Goal: Task Accomplishment & Management: Complete application form

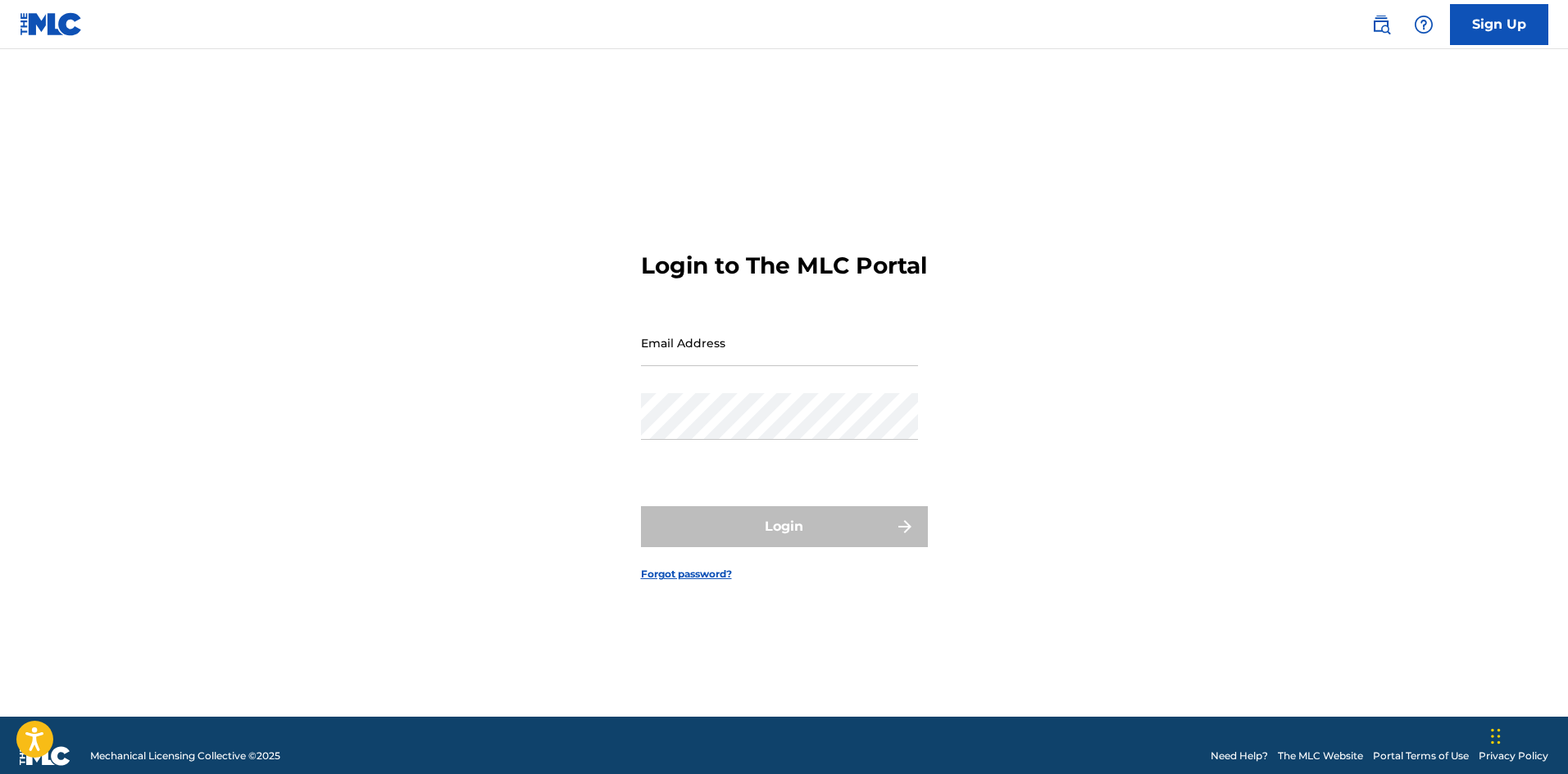
click at [802, 355] on input "Email Address" at bounding box center [779, 342] width 277 height 47
type input "[EMAIL_ADDRESS][DOMAIN_NAME]"
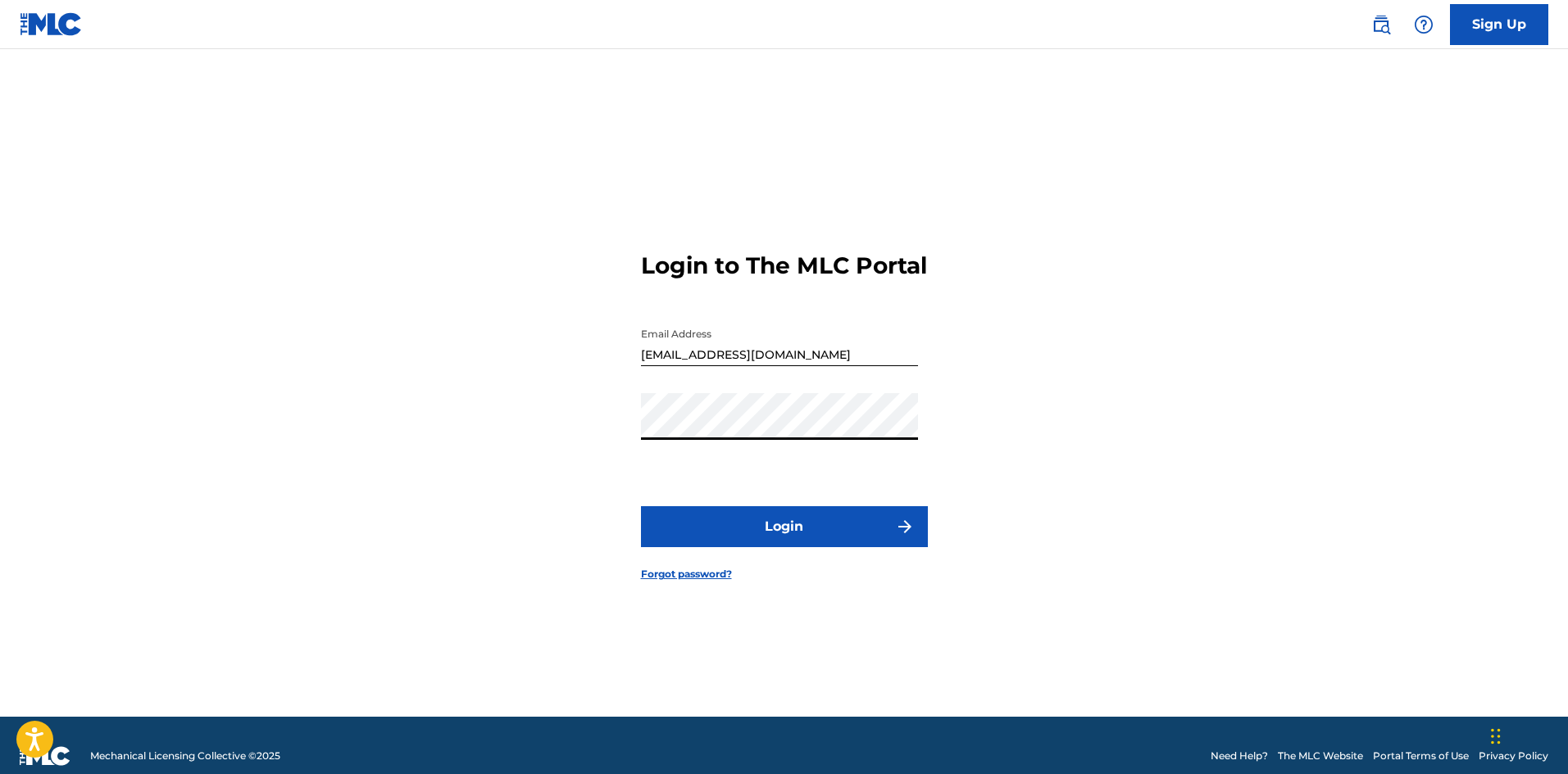
click at [822, 536] on button "Login" at bounding box center [784, 527] width 287 height 41
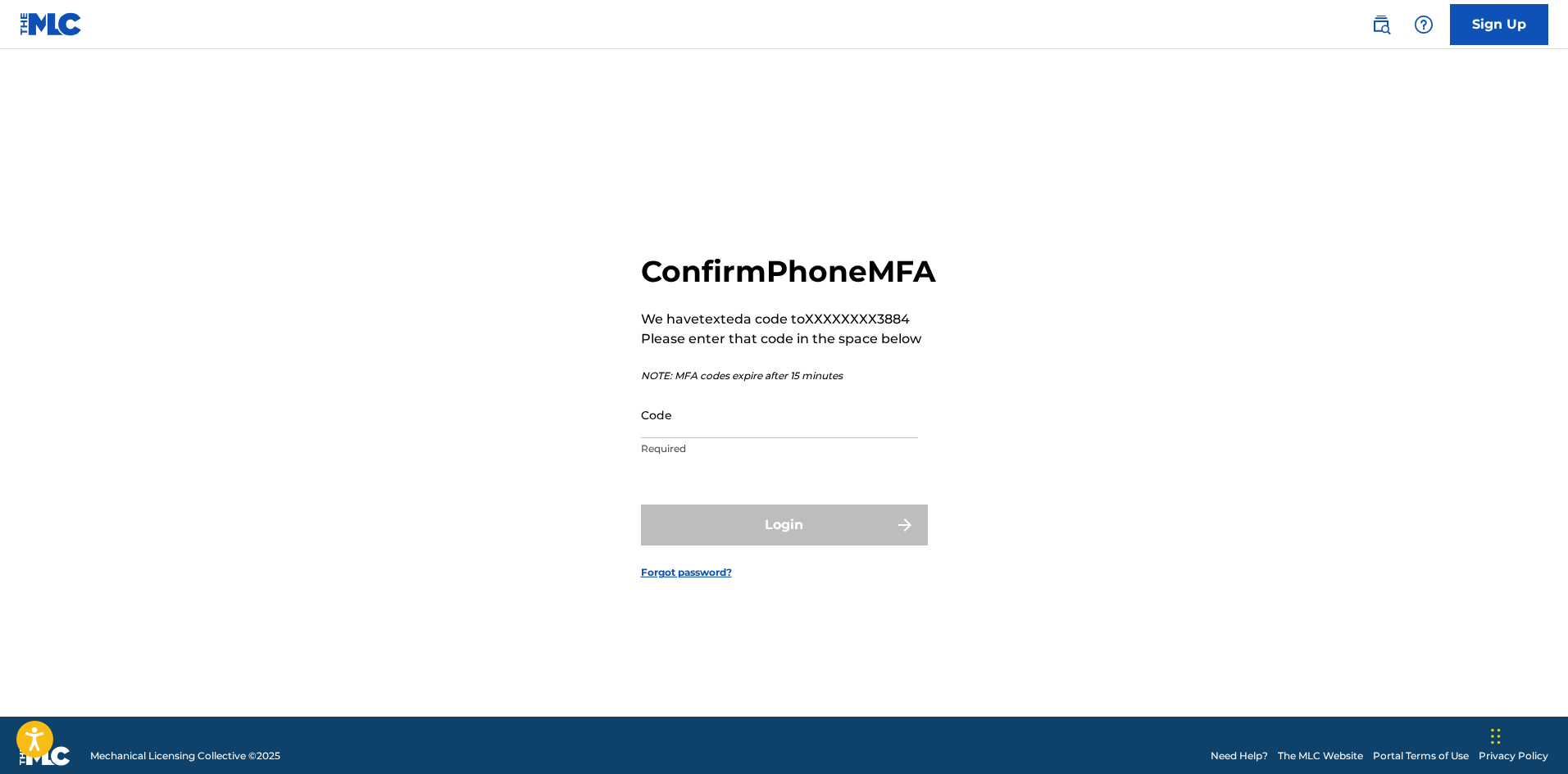
click at [831, 438] on input "Code" at bounding box center [779, 414] width 277 height 47
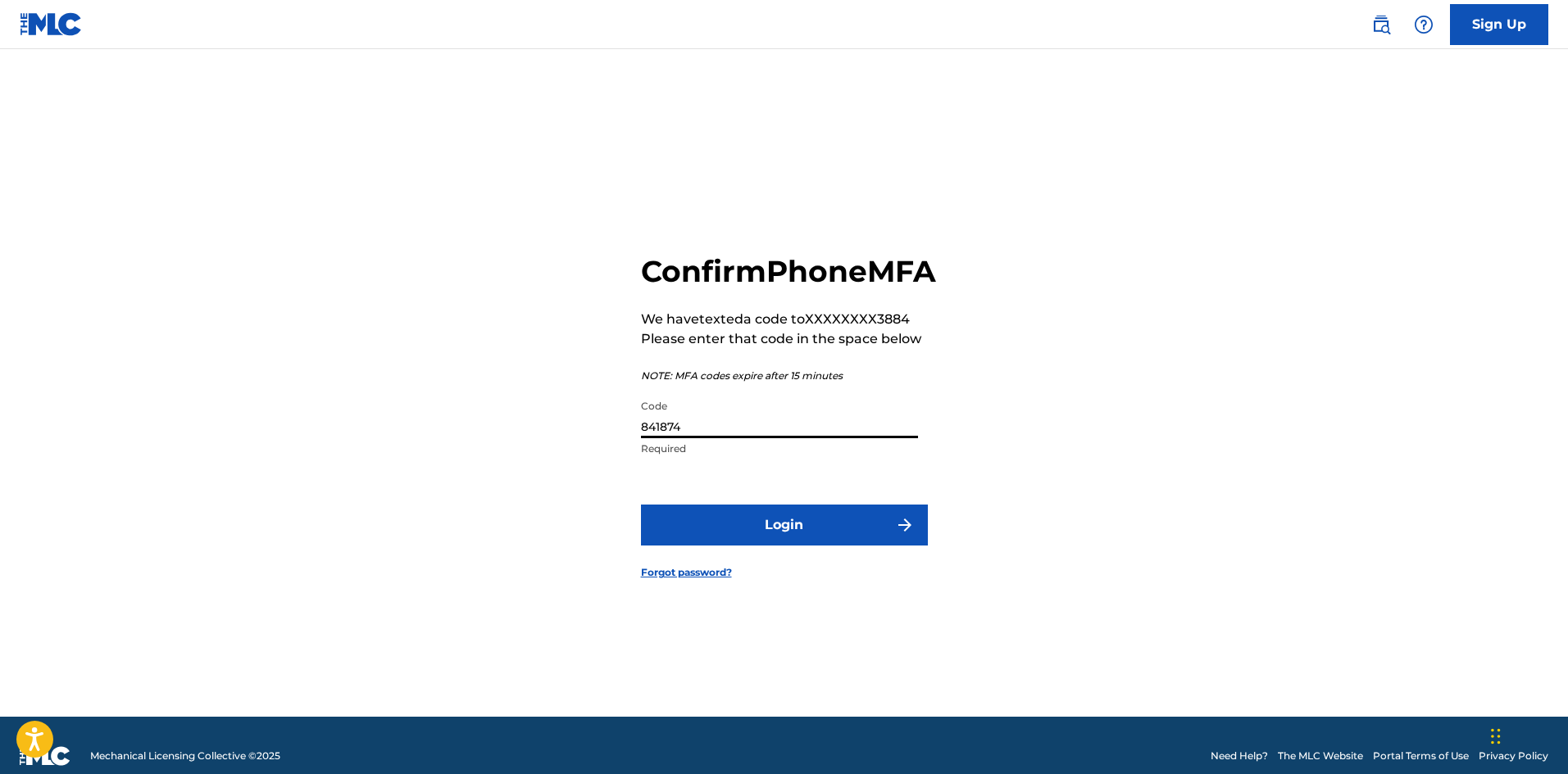
type input "841874"
click at [820, 546] on button "Login" at bounding box center [784, 525] width 287 height 41
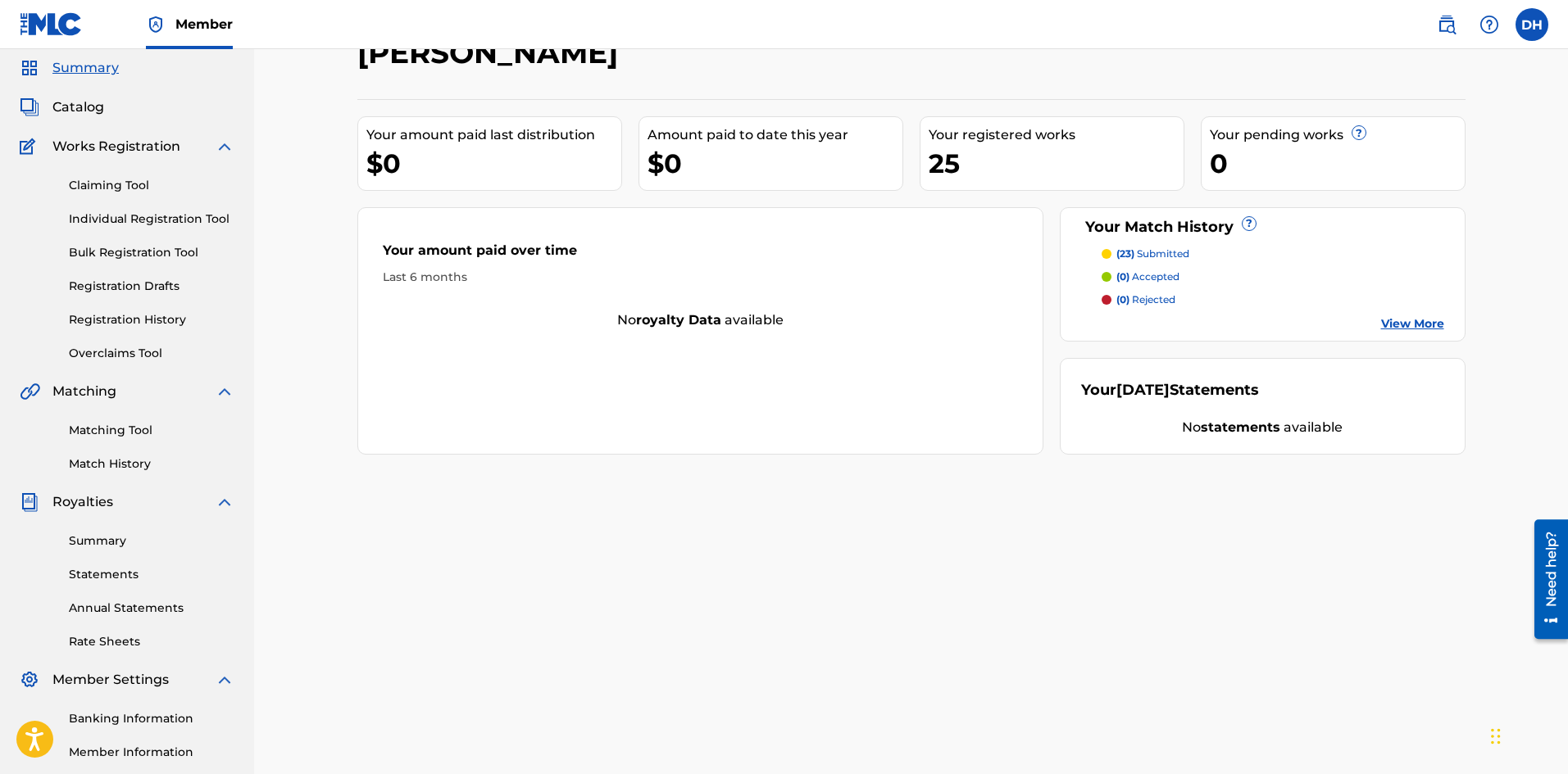
scroll to position [82, 0]
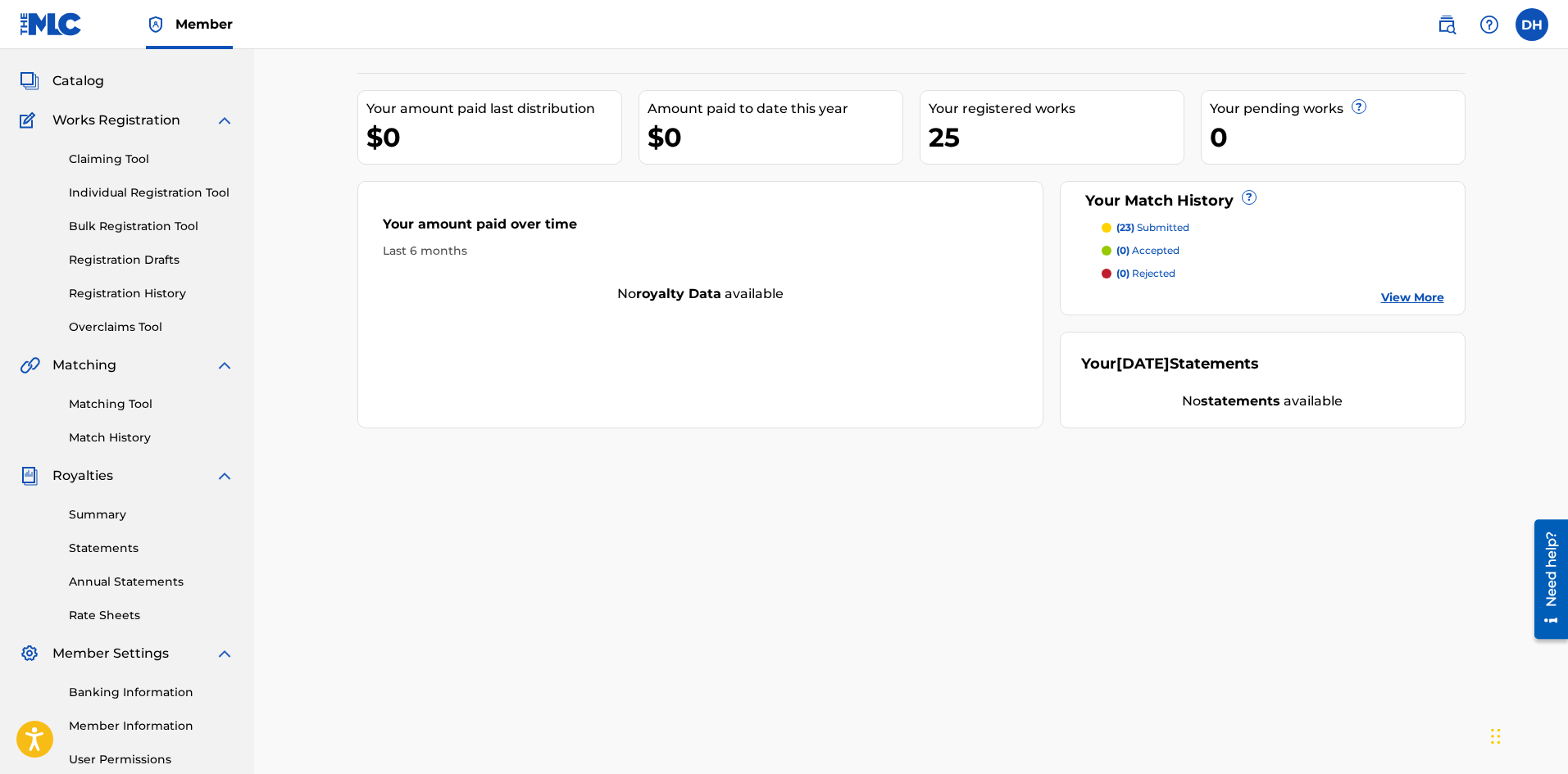
click at [162, 194] on link "Individual Registration Tool" at bounding box center [151, 193] width 165 height 17
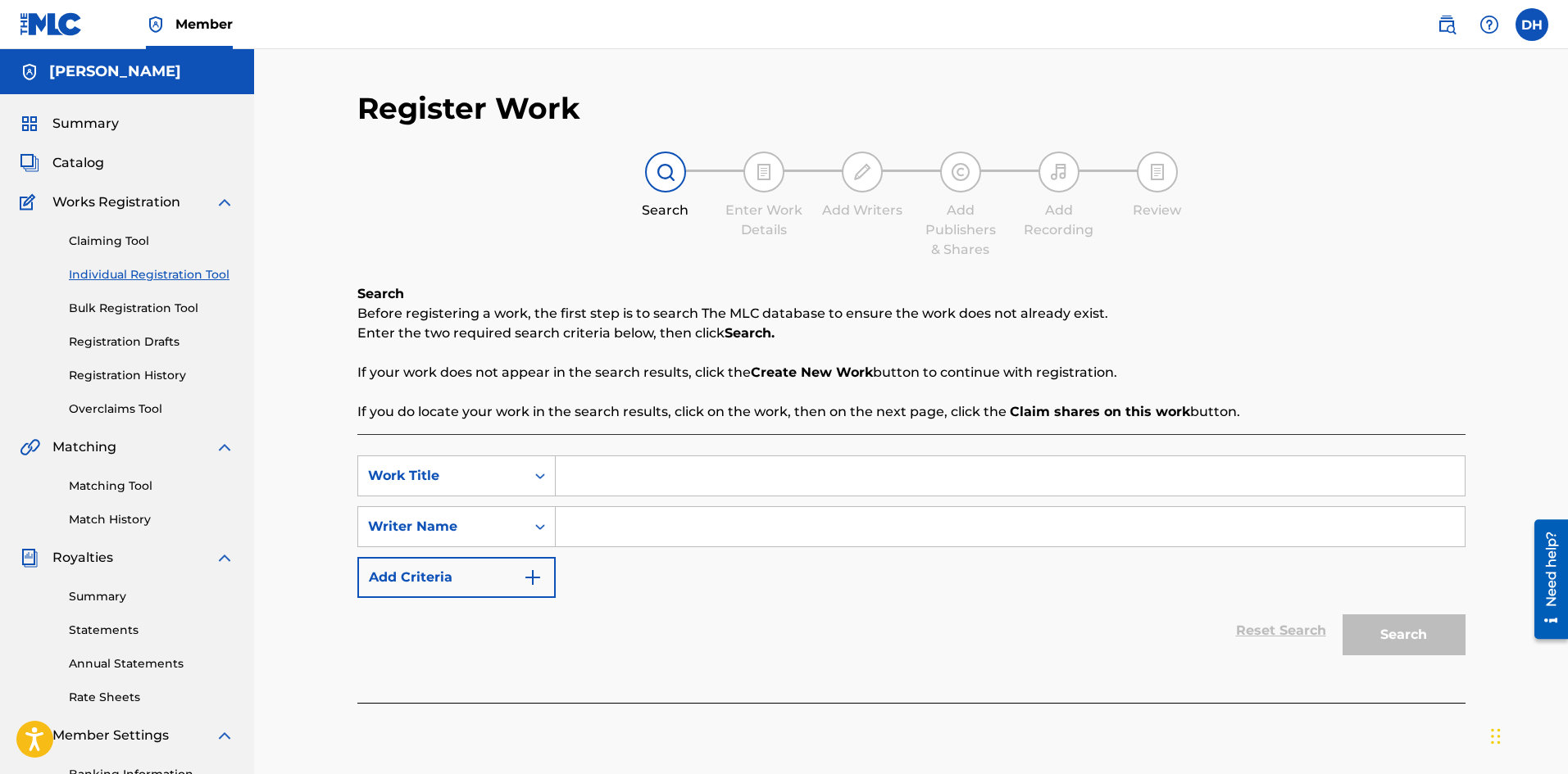
click at [612, 484] on input "Search Form" at bounding box center [1010, 476] width 909 height 39
type input "Down Dusty Roads"
click at [619, 523] on input "Search Form" at bounding box center [1010, 527] width 909 height 39
type input "[PERSON_NAME]"
click at [1416, 646] on button "Search" at bounding box center [1404, 634] width 123 height 41
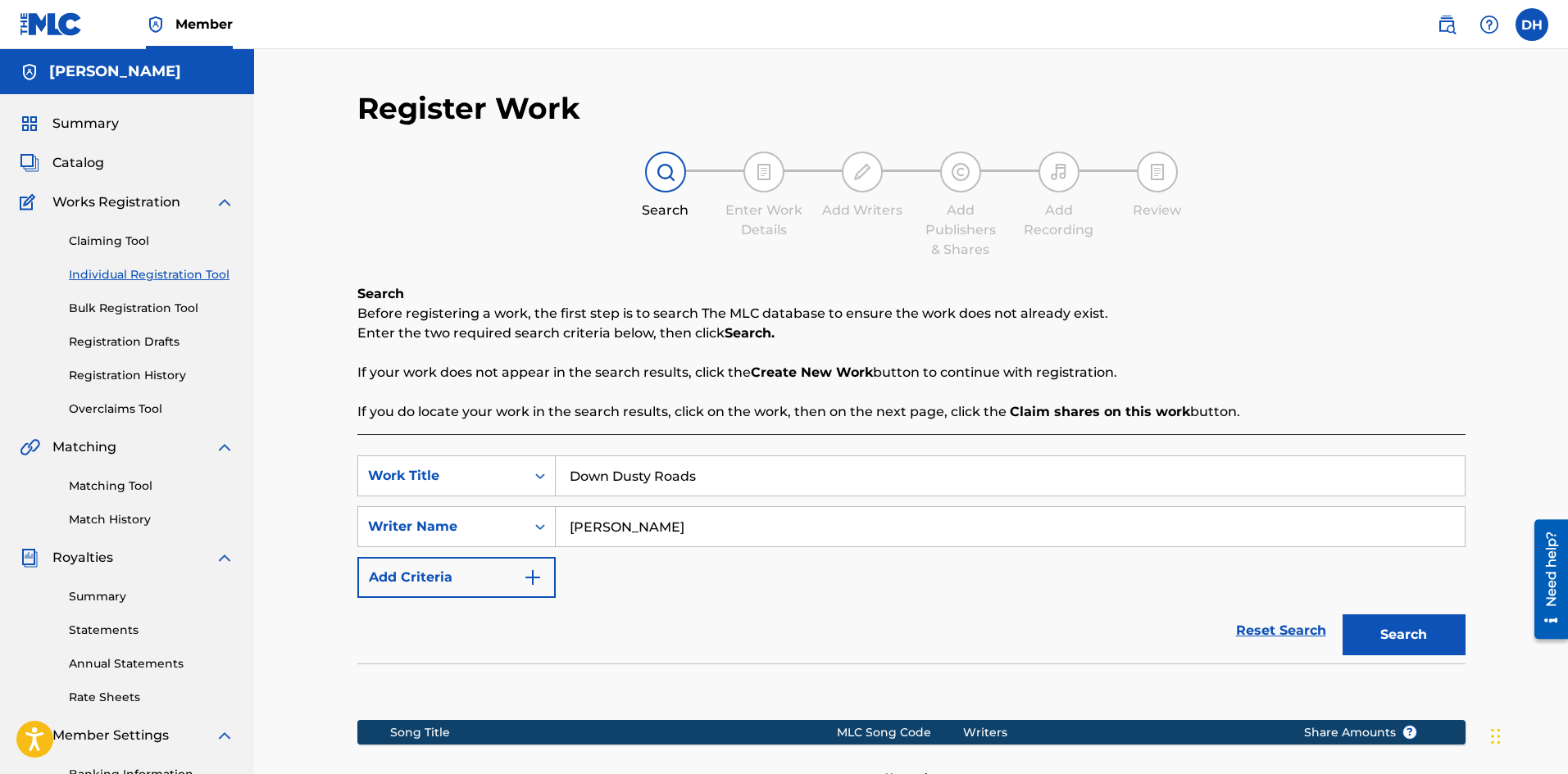
scroll to position [242, 0]
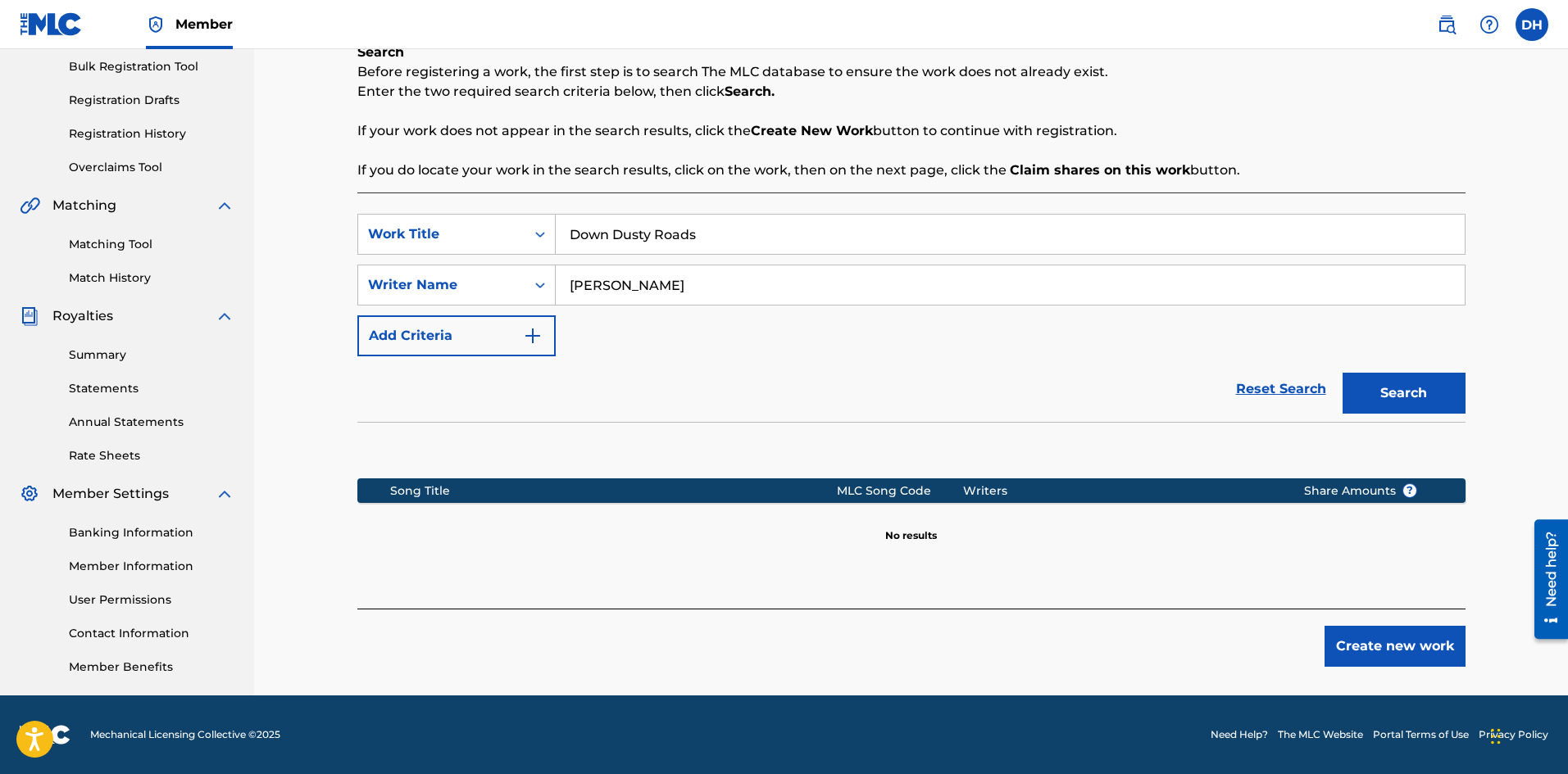
click at [1395, 653] on button "Create new work" at bounding box center [1395, 646] width 141 height 41
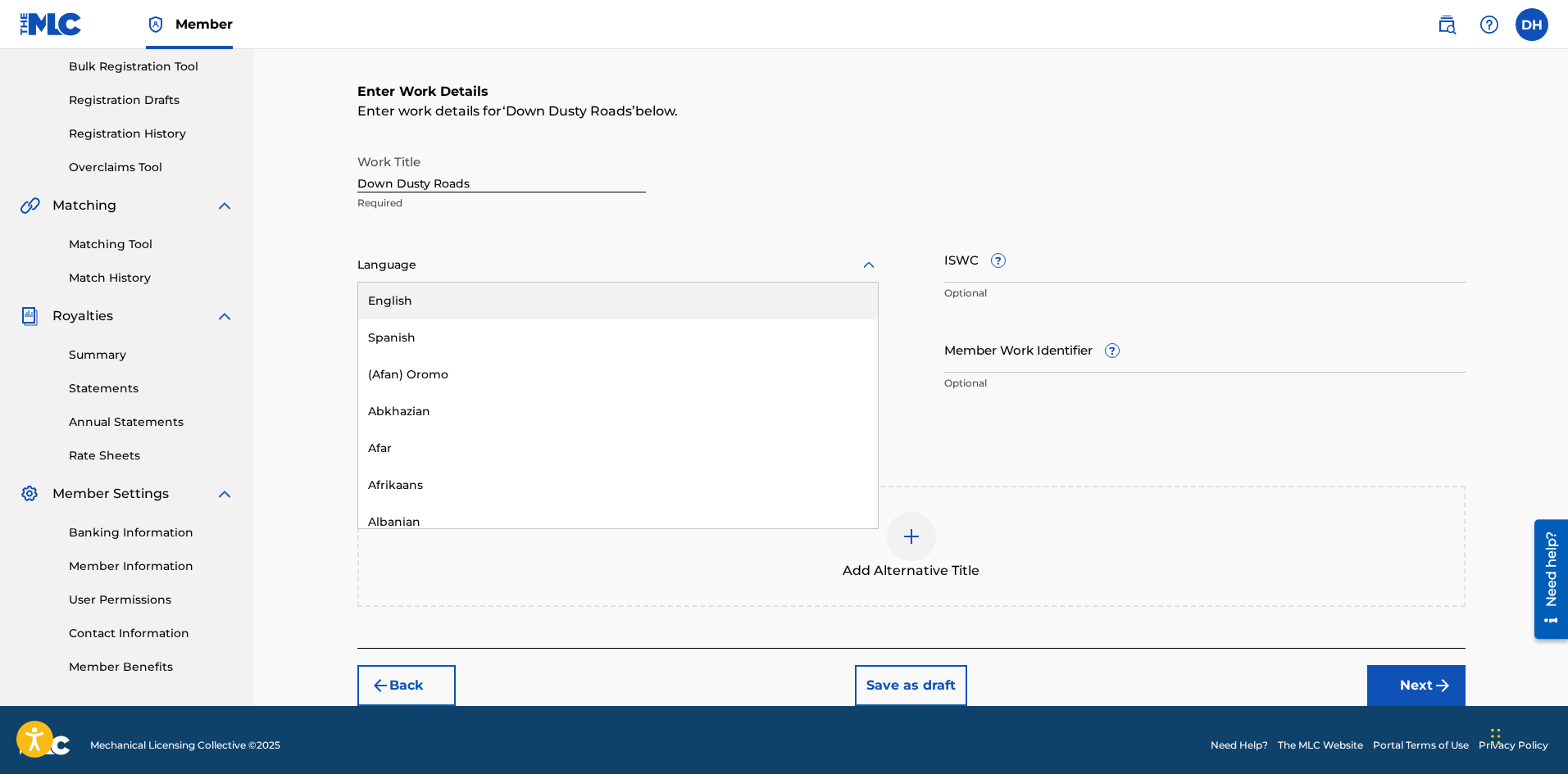
click at [613, 271] on div at bounding box center [617, 265] width 521 height 20
click at [603, 288] on div "English" at bounding box center [617, 301] width 519 height 37
click at [551, 270] on div at bounding box center [617, 265] width 521 height 20
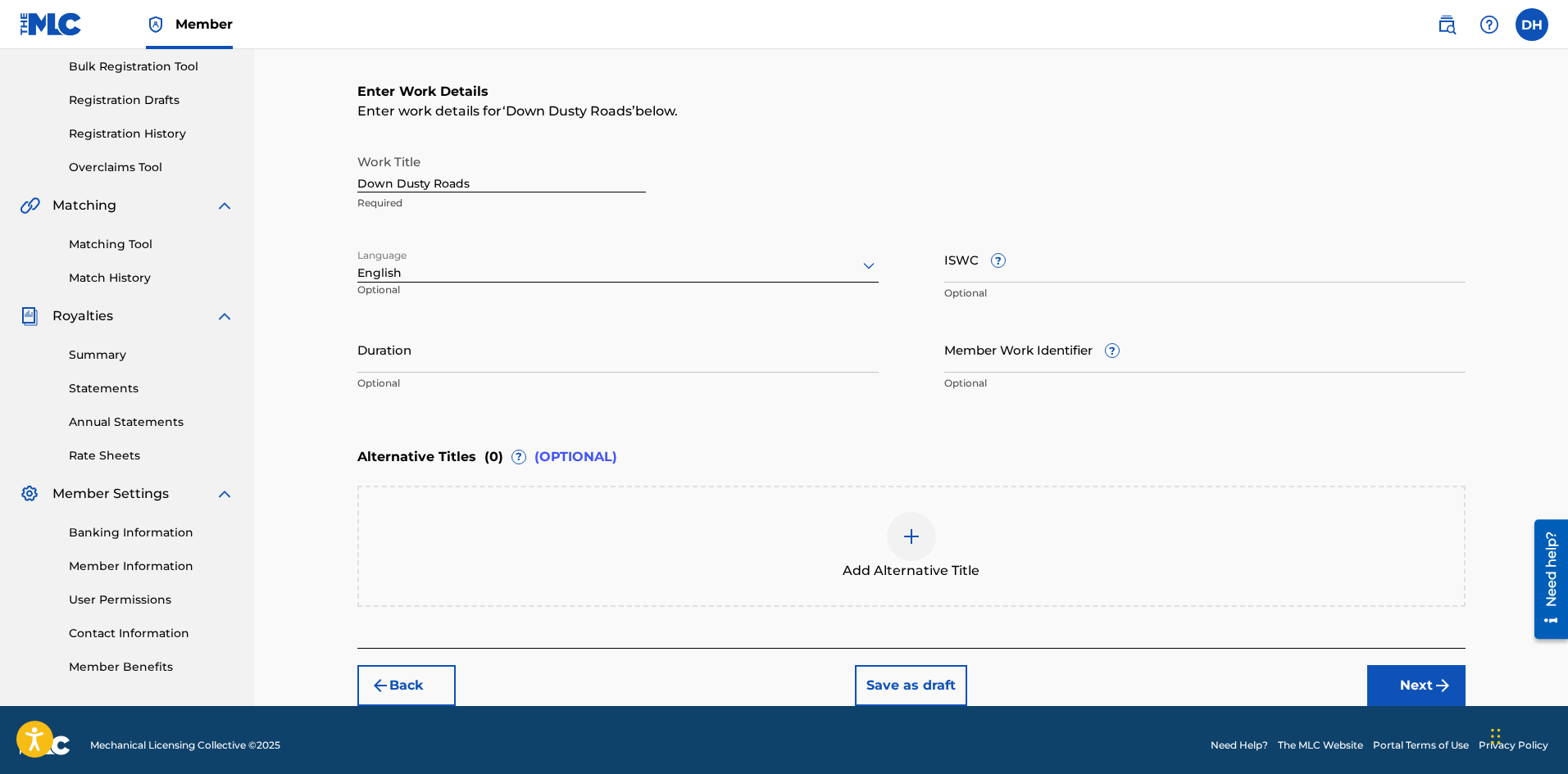
click at [465, 273] on div at bounding box center [617, 265] width 521 height 20
click at [422, 267] on div at bounding box center [617, 265] width 521 height 20
click at [390, 273] on div at bounding box center [617, 265] width 521 height 20
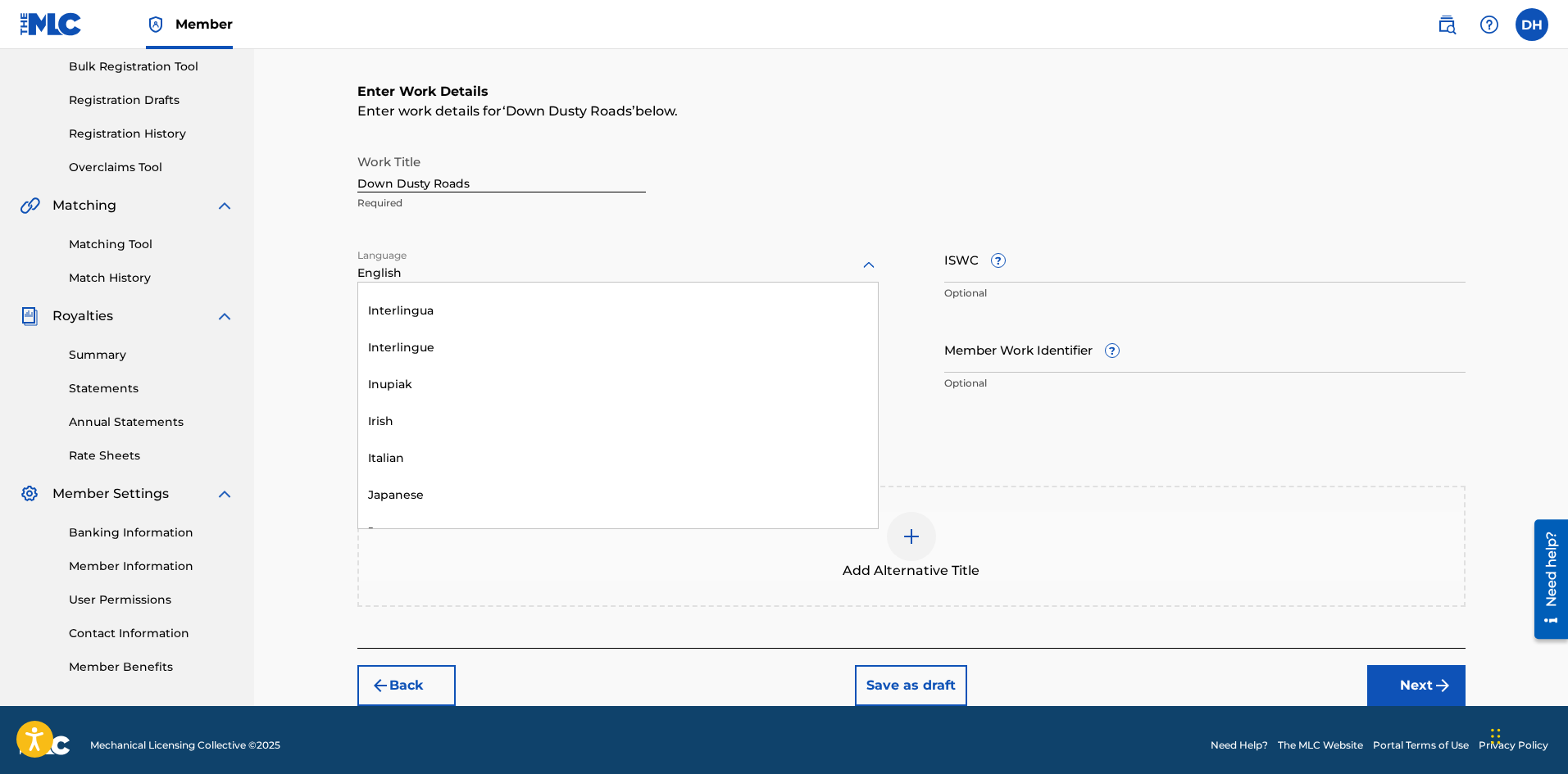
scroll to position [88, 0]
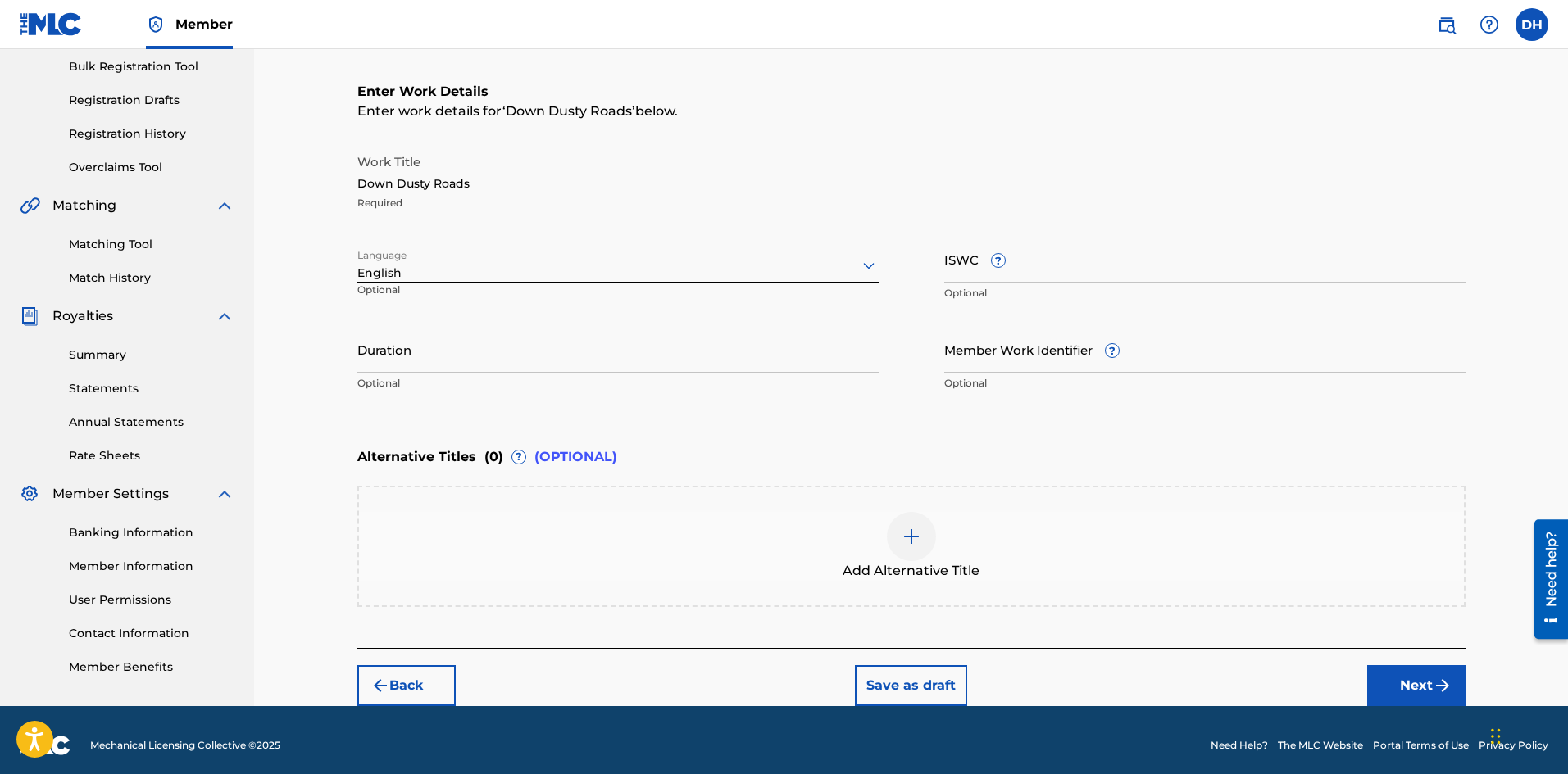
drag, startPoint x: 429, startPoint y: 271, endPoint x: 413, endPoint y: 272, distance: 16.0
click at [424, 271] on div at bounding box center [617, 265] width 521 height 20
click at [412, 272] on div at bounding box center [617, 265] width 521 height 20
click at [393, 272] on div at bounding box center [617, 265] width 521 height 20
click at [338, 266] on div "Register Work Search Enter Work Details Add Writers Add Publishers & Shares Add…" at bounding box center [911, 277] width 1147 height 858
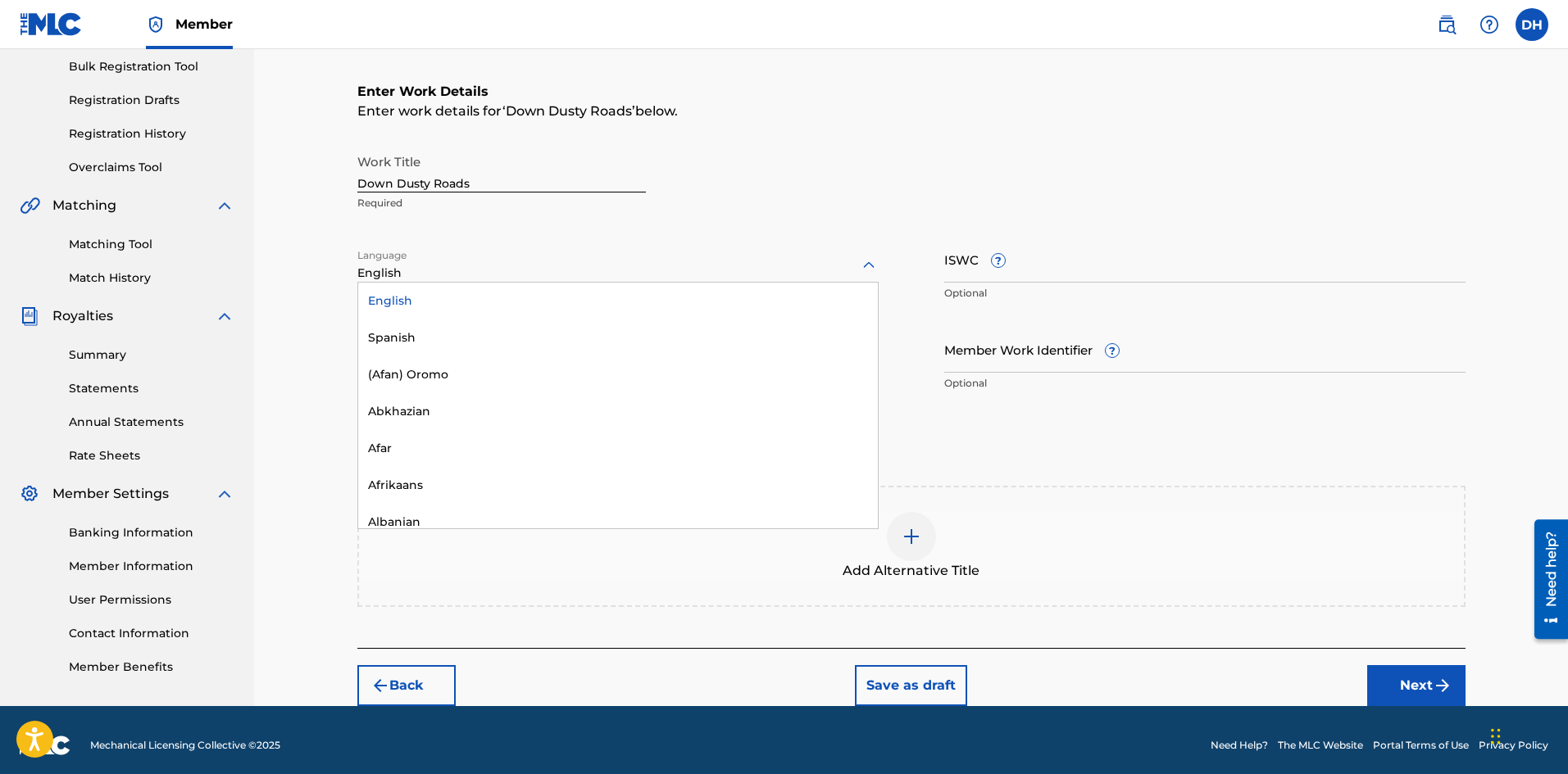
drag, startPoint x: 356, startPoint y: 270, endPoint x: 374, endPoint y: 271, distance: 18.0
click at [382, 268] on div at bounding box center [617, 265] width 521 height 20
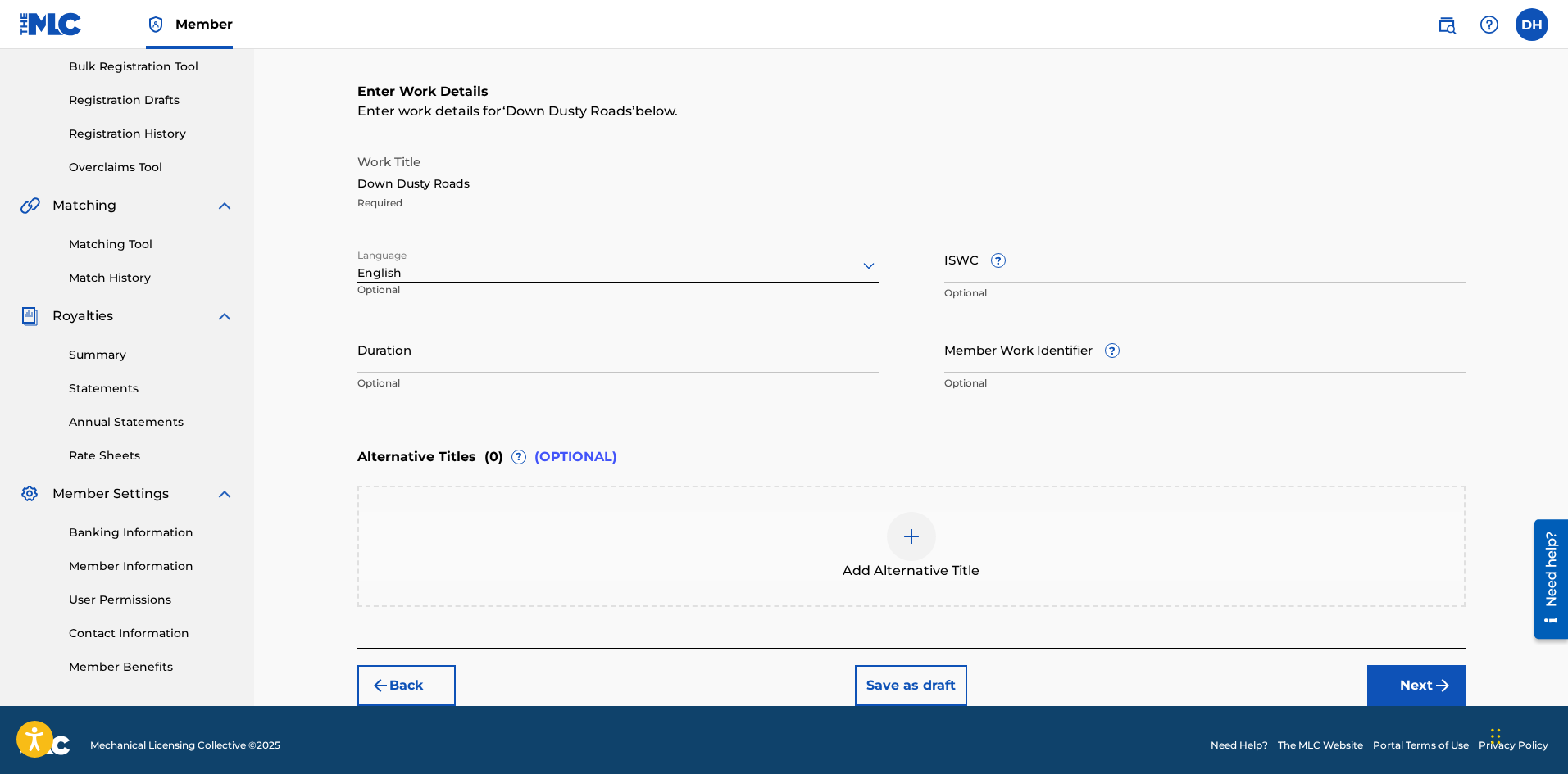
click at [368, 267] on div at bounding box center [617, 265] width 521 height 20
click at [369, 267] on div at bounding box center [617, 265] width 521 height 20
click at [421, 697] on button "Back" at bounding box center [406, 685] width 99 height 41
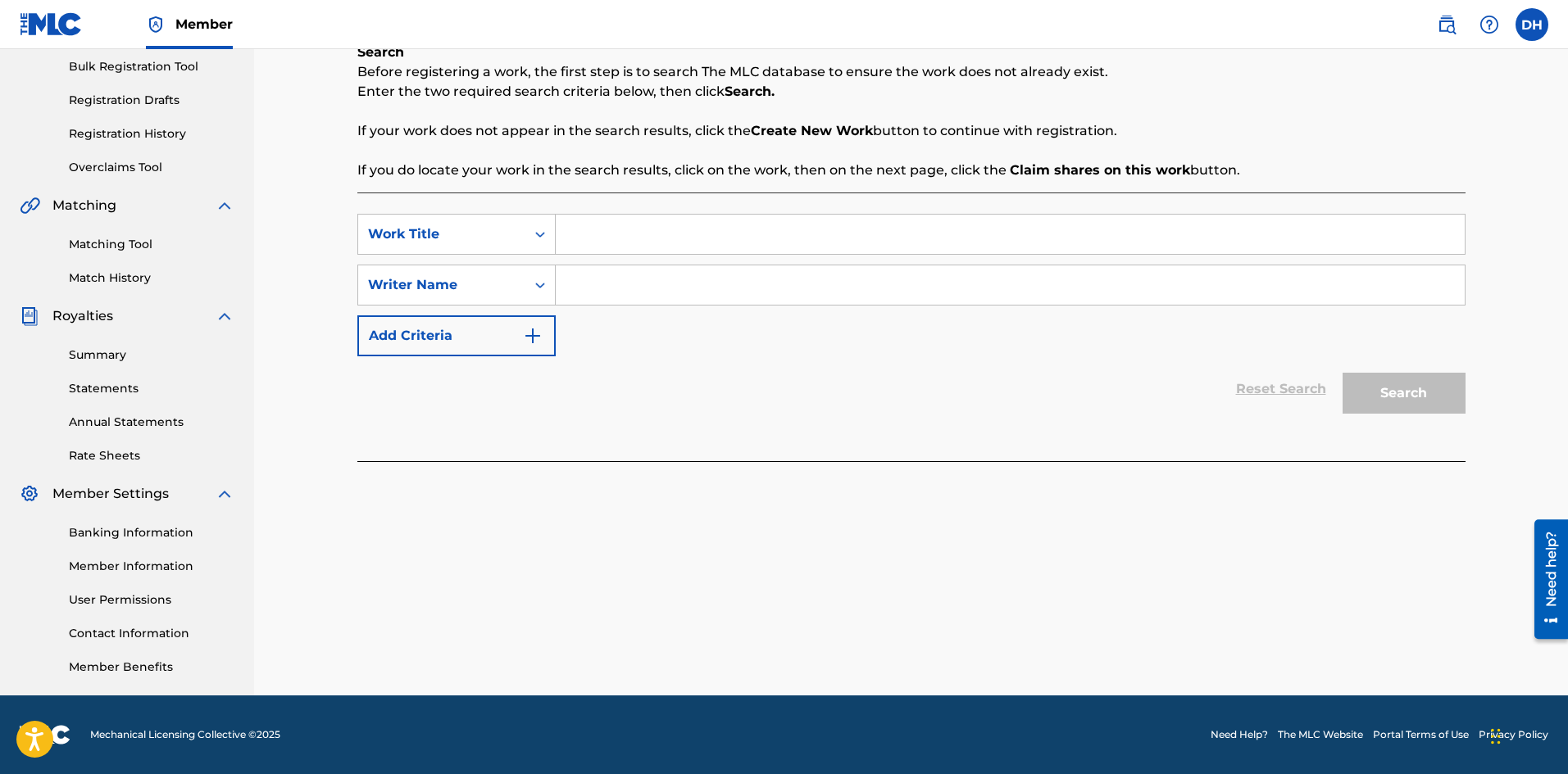
click at [812, 219] on input "Search Form" at bounding box center [1010, 234] width 909 height 39
click at [812, 231] on input "Search Form" at bounding box center [1010, 234] width 909 height 39
type input "Down Dusty Roads"
click at [768, 291] on input "Search Form" at bounding box center [1010, 285] width 909 height 39
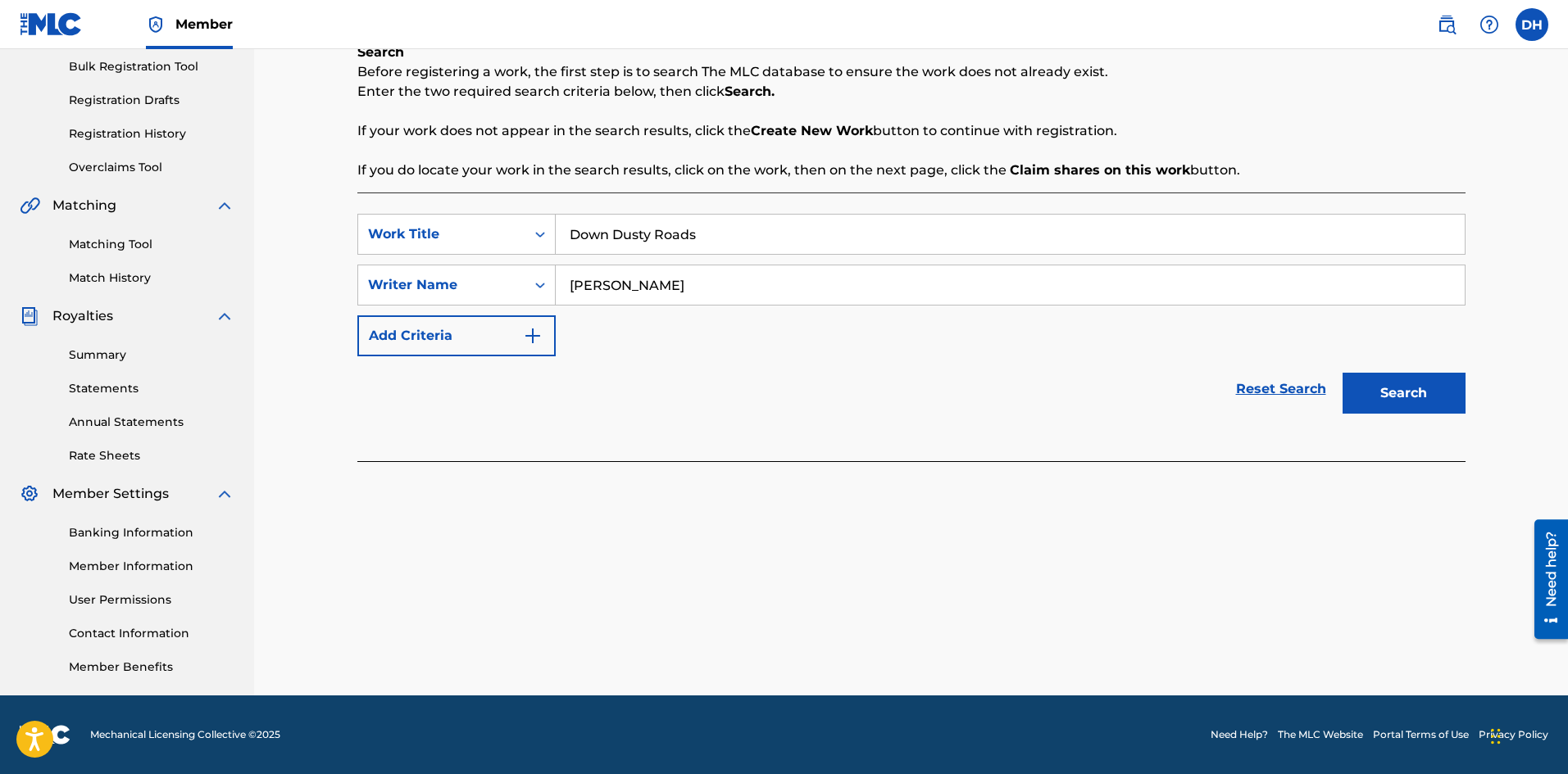
type input "[PERSON_NAME]"
click at [1416, 393] on button "Search" at bounding box center [1404, 393] width 123 height 41
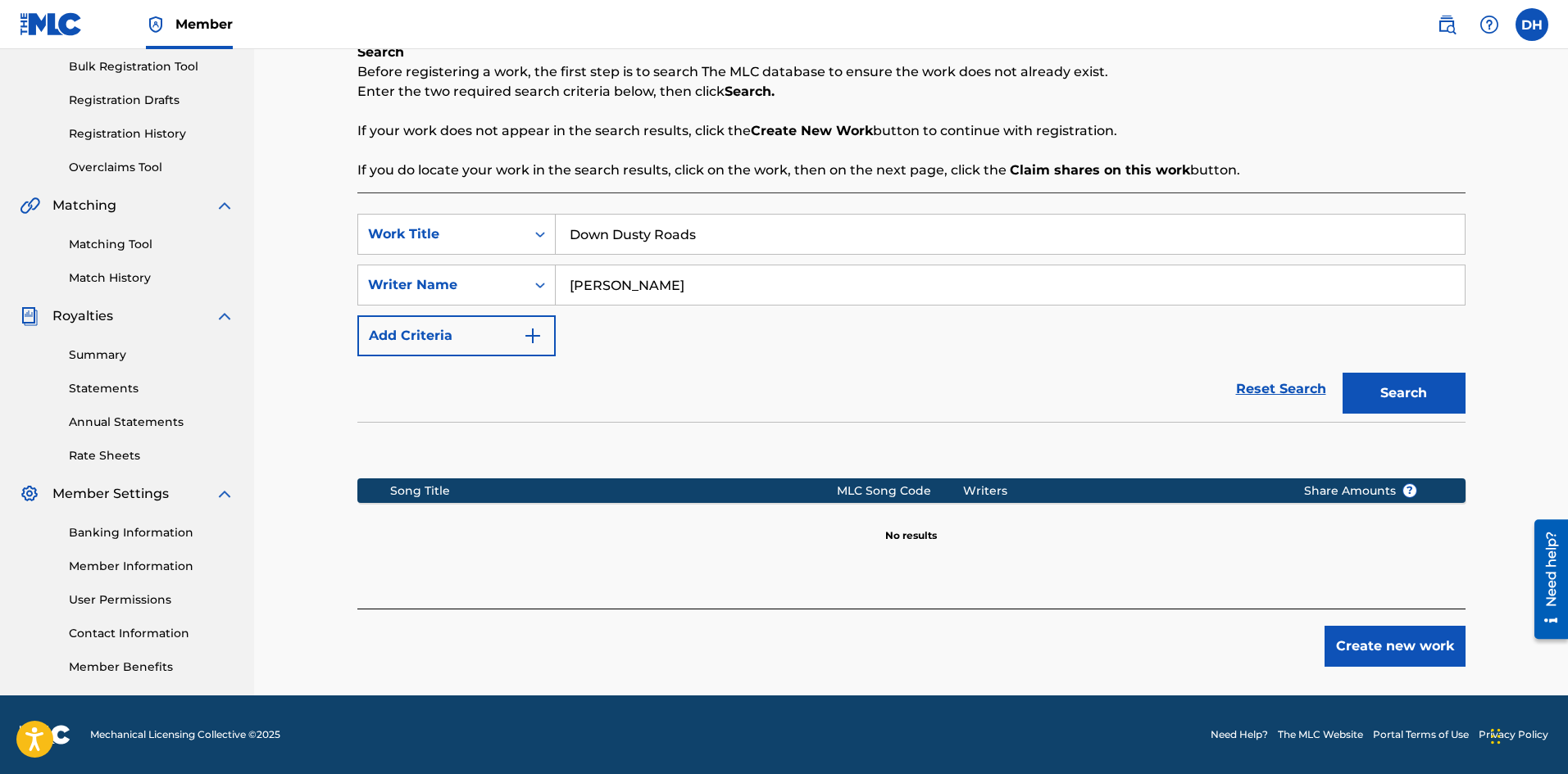
click at [1380, 643] on button "Create new work" at bounding box center [1395, 646] width 141 height 41
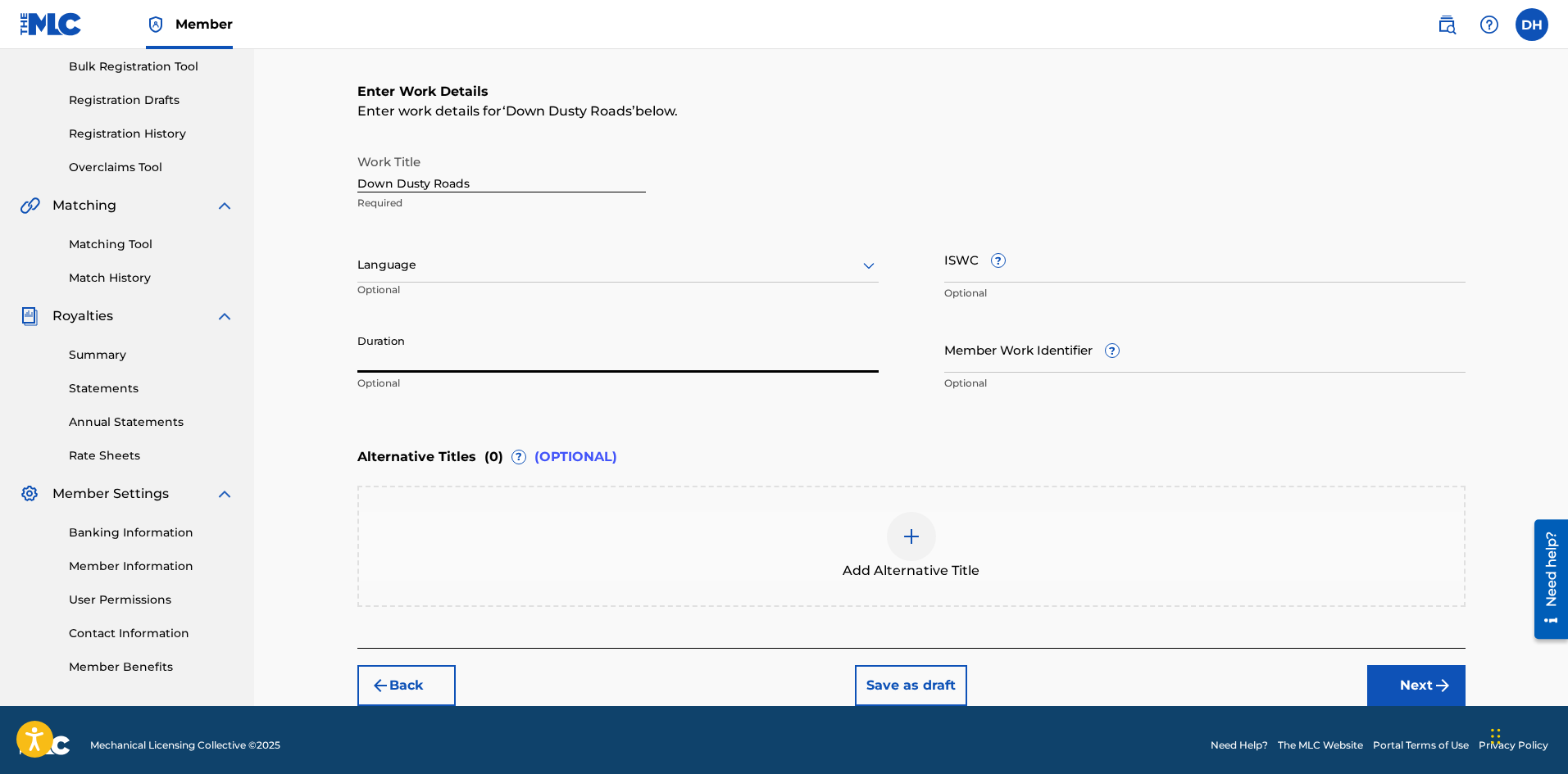
click at [437, 360] on input "Duration" at bounding box center [617, 349] width 521 height 47
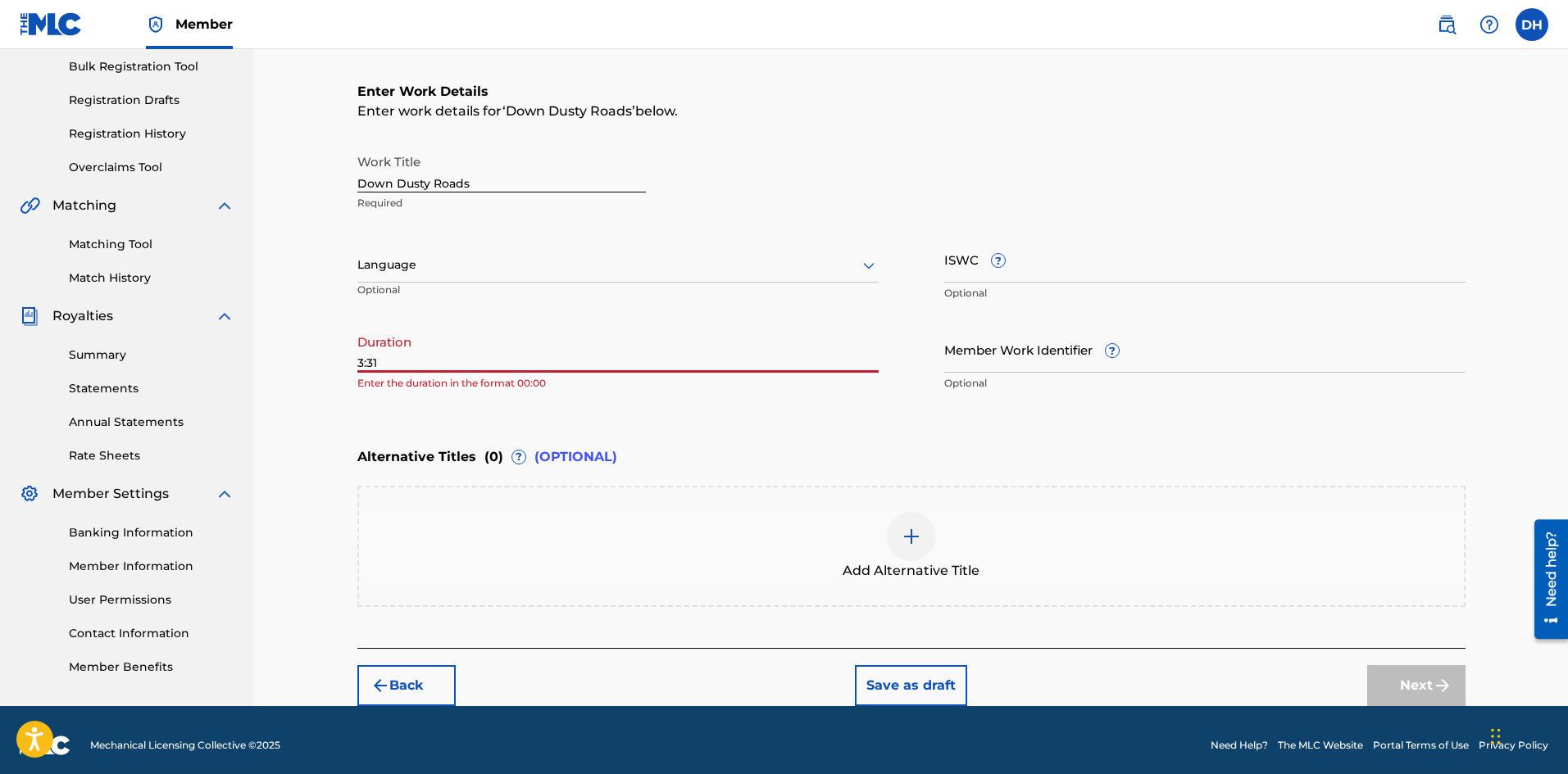
click at [358, 365] on input "3:31" at bounding box center [617, 349] width 521 height 47
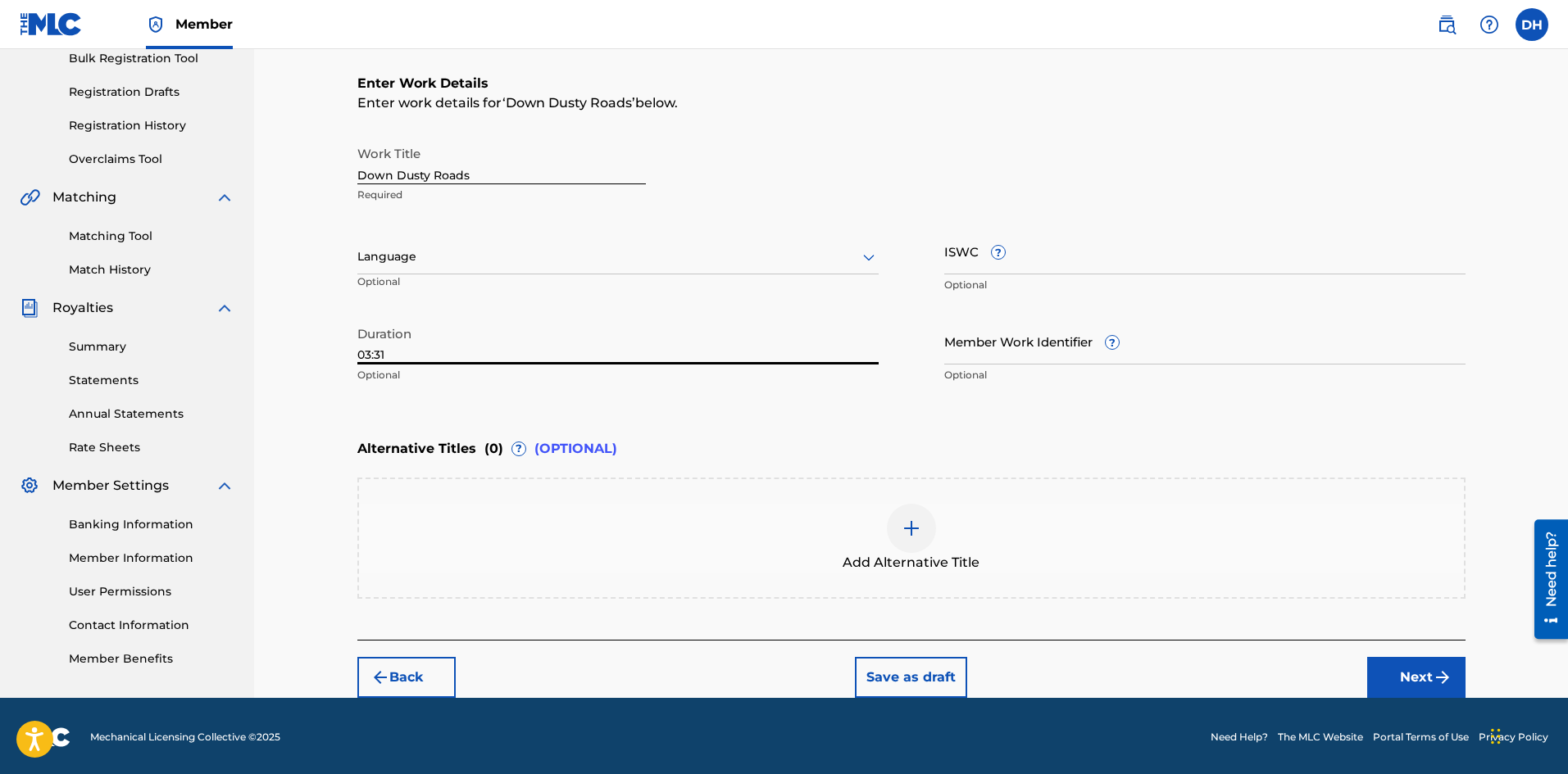
scroll to position [253, 0]
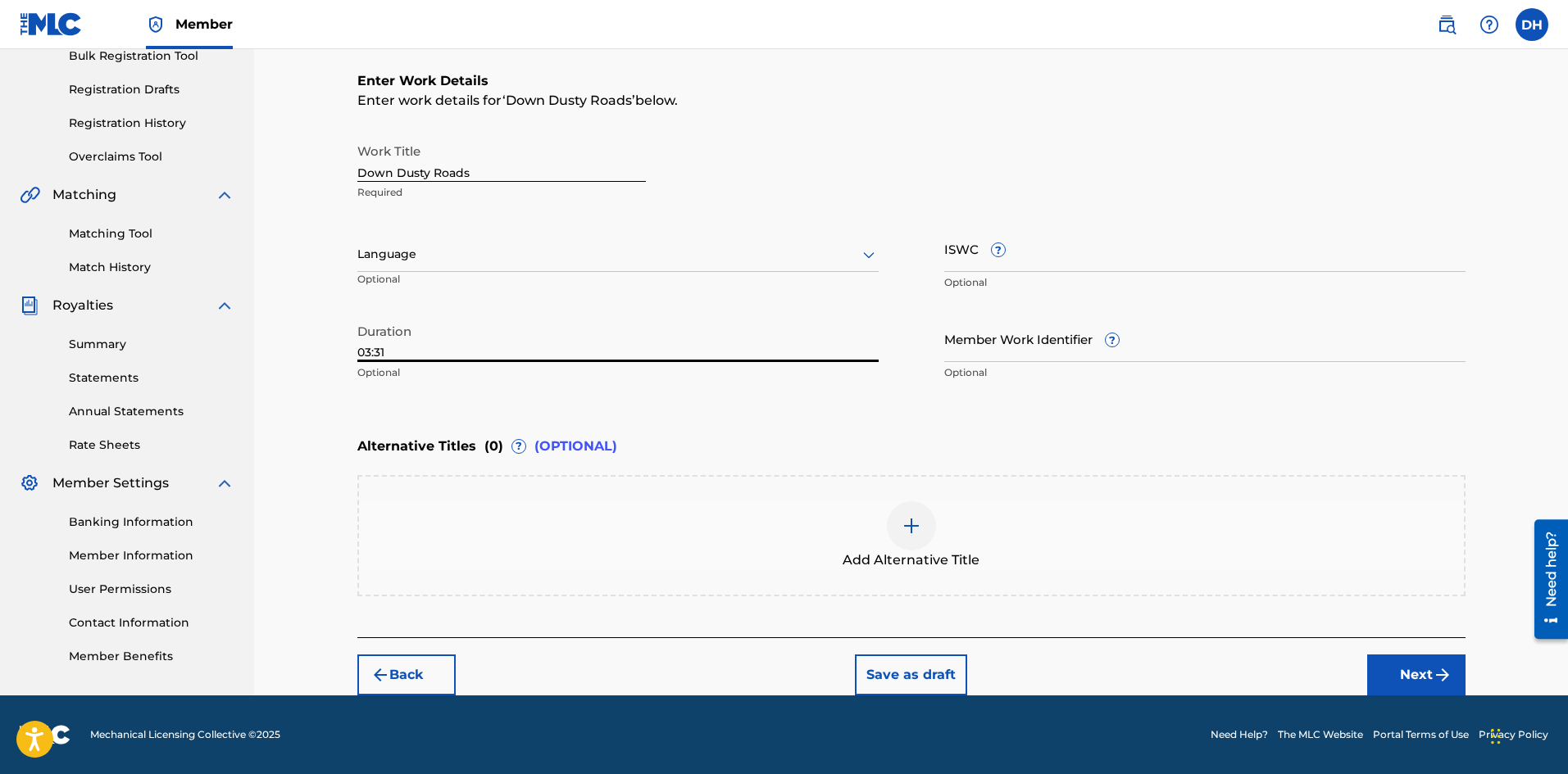
type input "03:31"
click at [1416, 675] on button "Next" at bounding box center [1416, 675] width 99 height 41
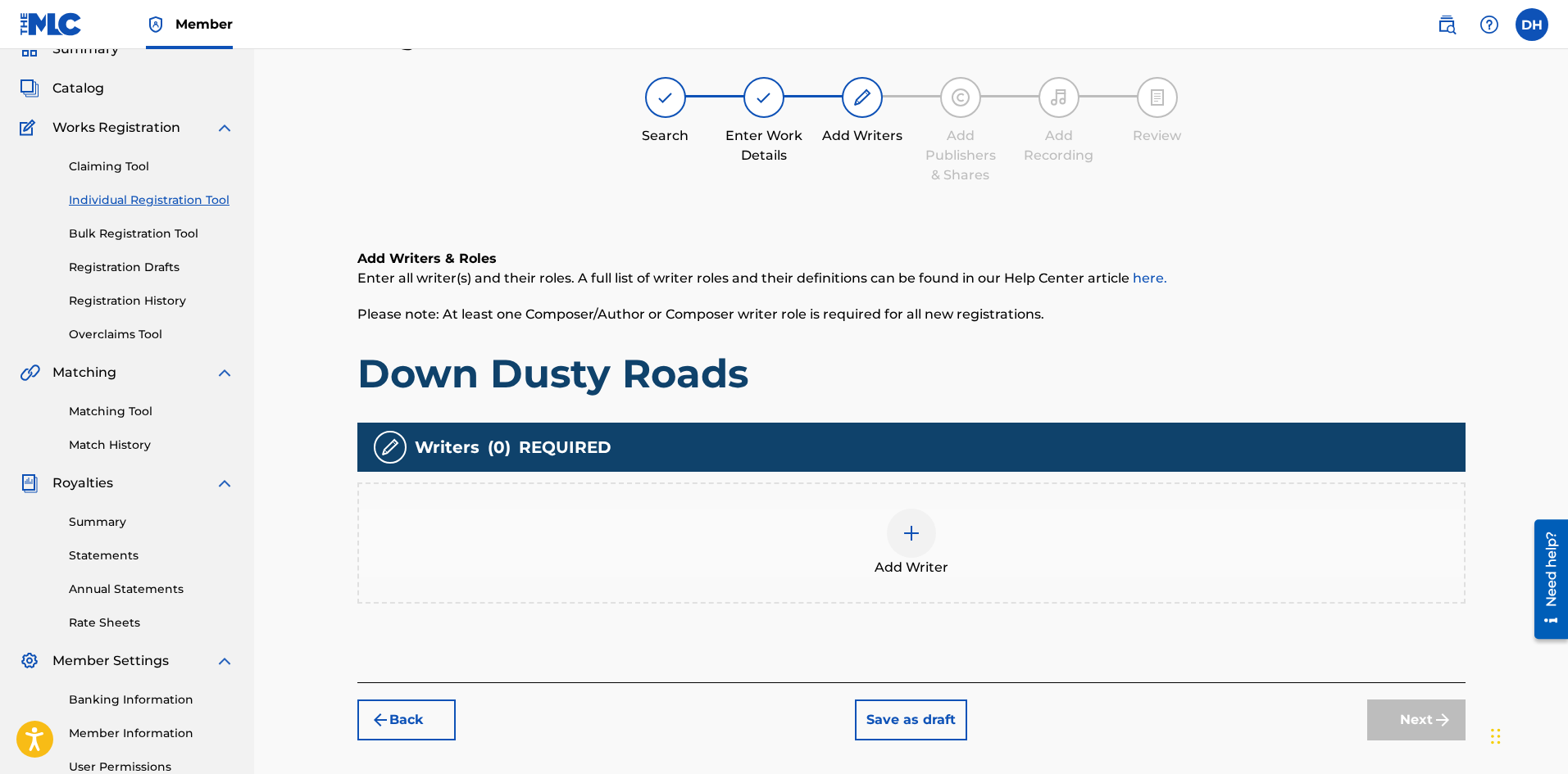
scroll to position [74, 0]
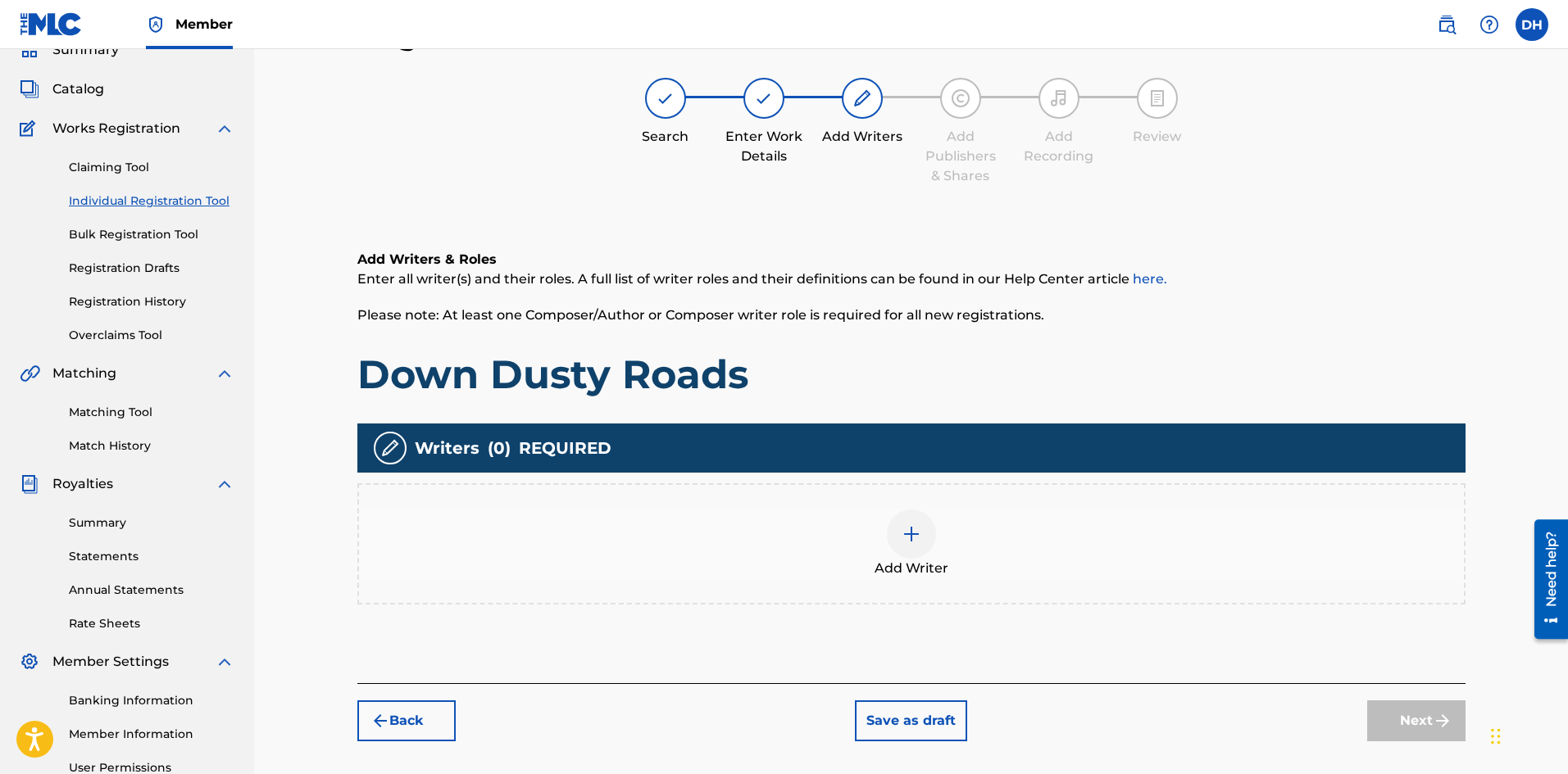
click at [894, 549] on div at bounding box center [911, 534] width 49 height 49
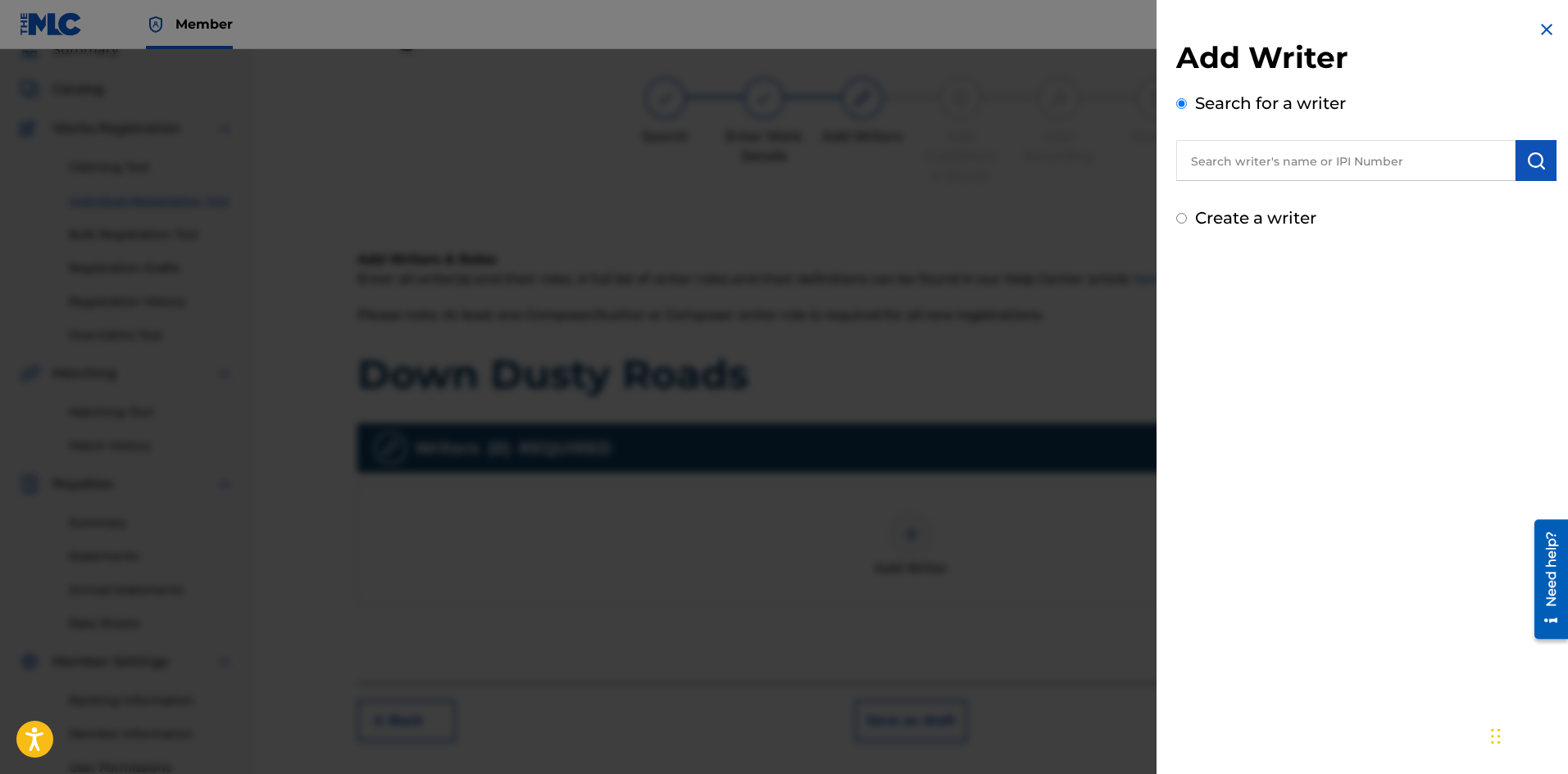
click at [1314, 156] on input "text" at bounding box center [1345, 161] width 340 height 41
type input "[PERSON_NAME]"
click at [1526, 166] on img "submit" at bounding box center [1536, 161] width 20 height 20
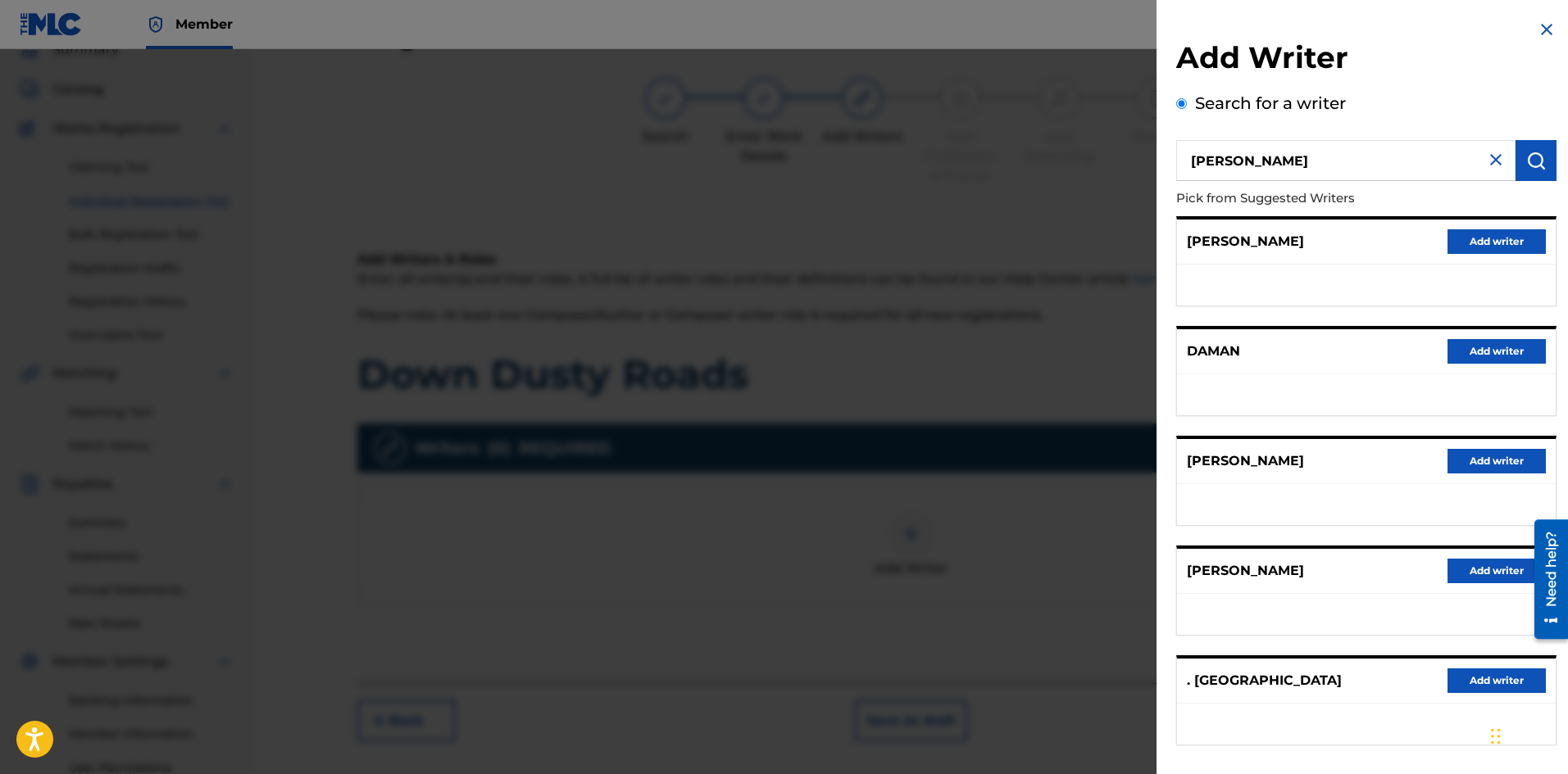
click at [1474, 461] on button "Add writer" at bounding box center [1497, 461] width 99 height 25
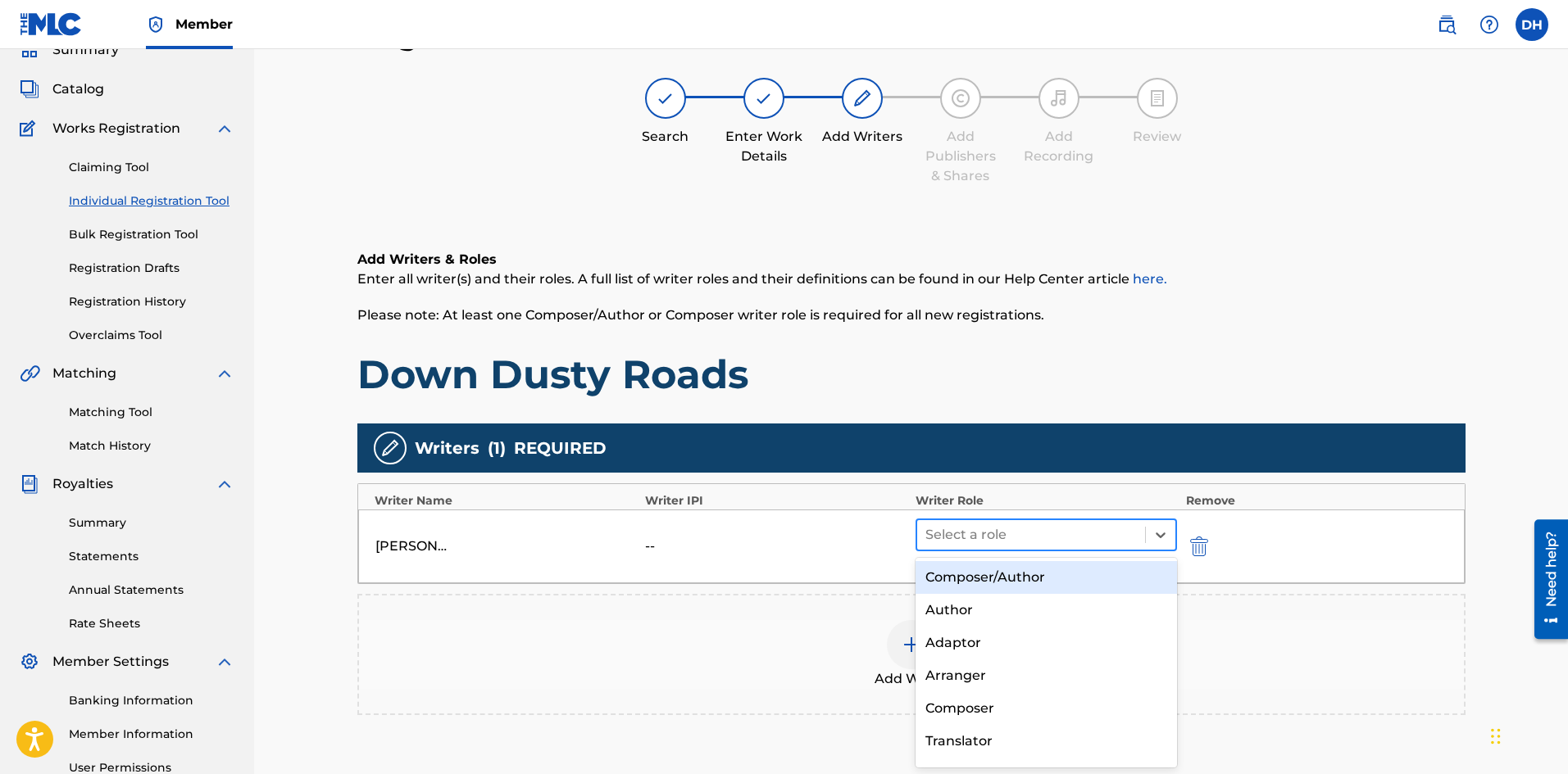
click at [1119, 534] on div at bounding box center [1031, 535] width 213 height 23
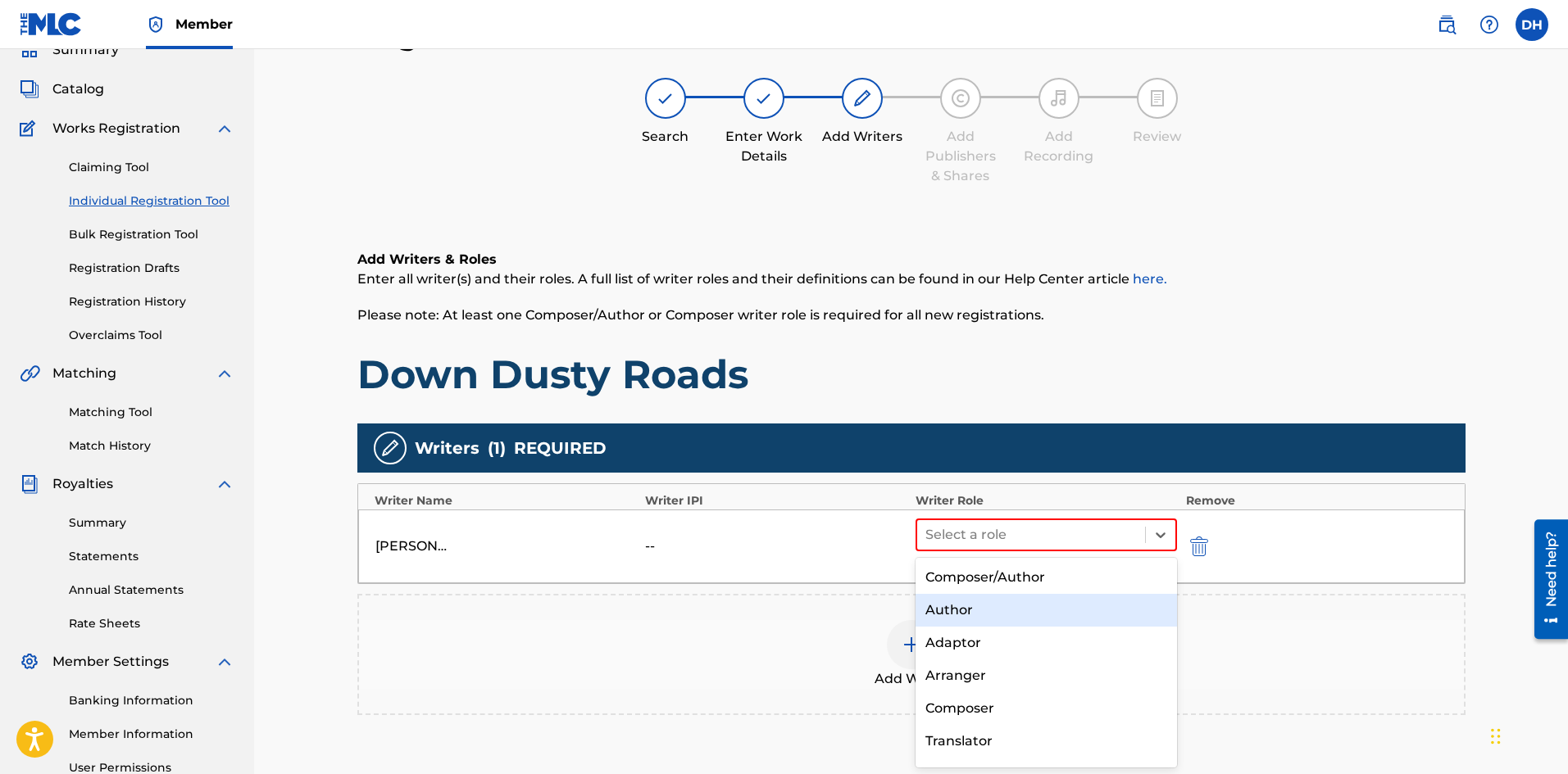
scroll to position [58, 0]
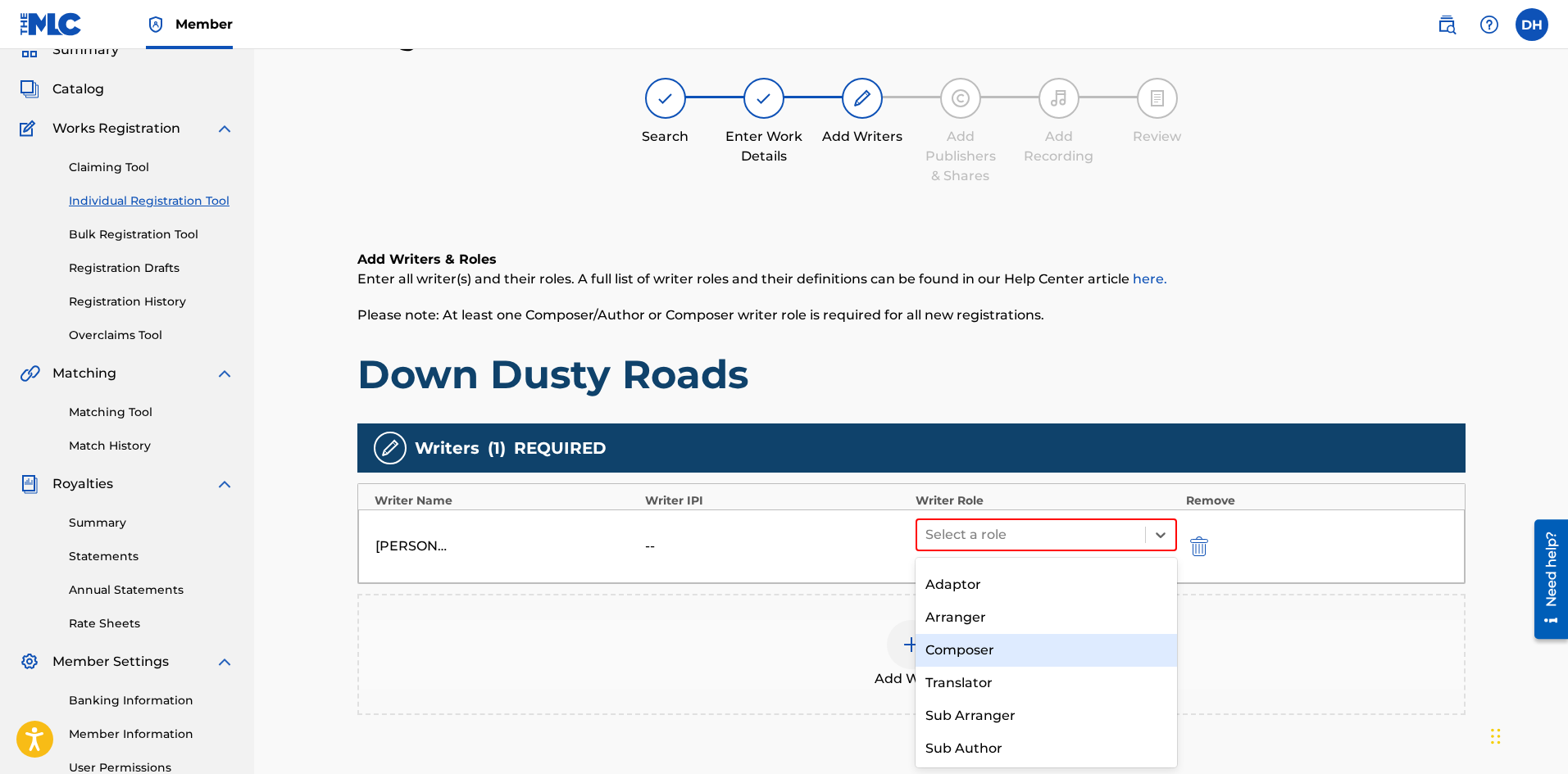
click at [989, 646] on div "Composer" at bounding box center [1046, 651] width 262 height 33
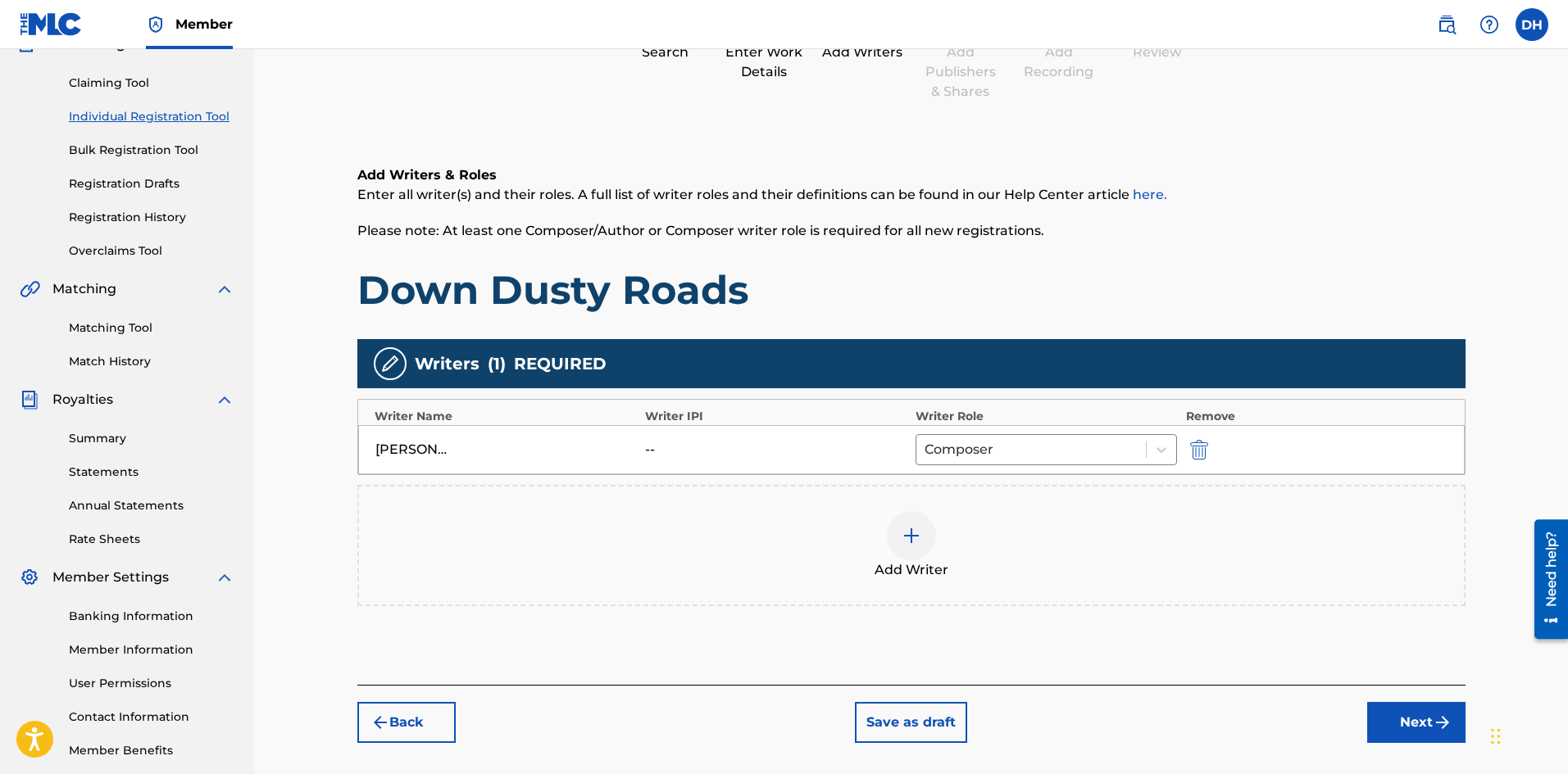
scroll to position [237, 0]
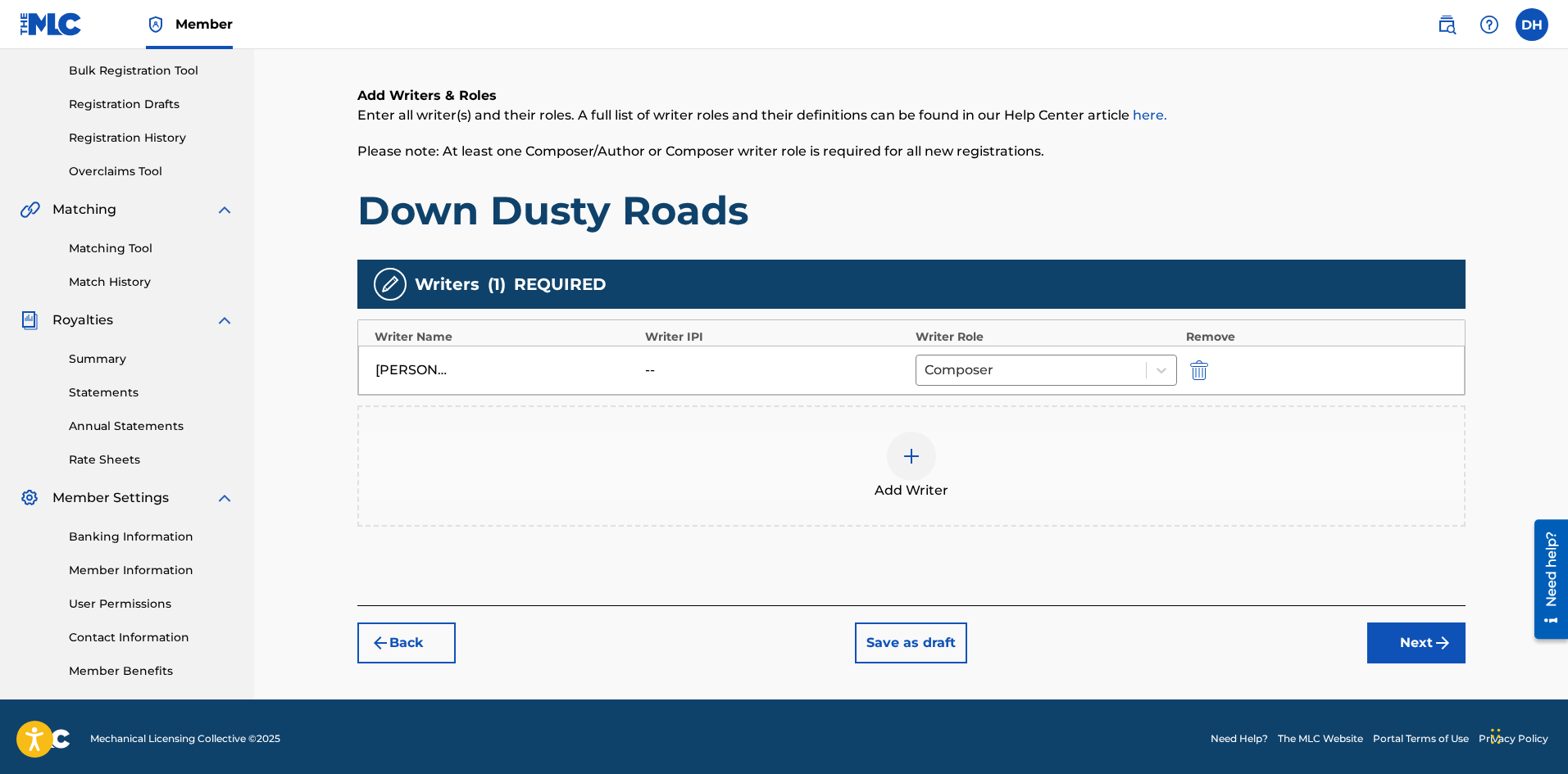
click at [1407, 645] on button "Next" at bounding box center [1416, 643] width 99 height 41
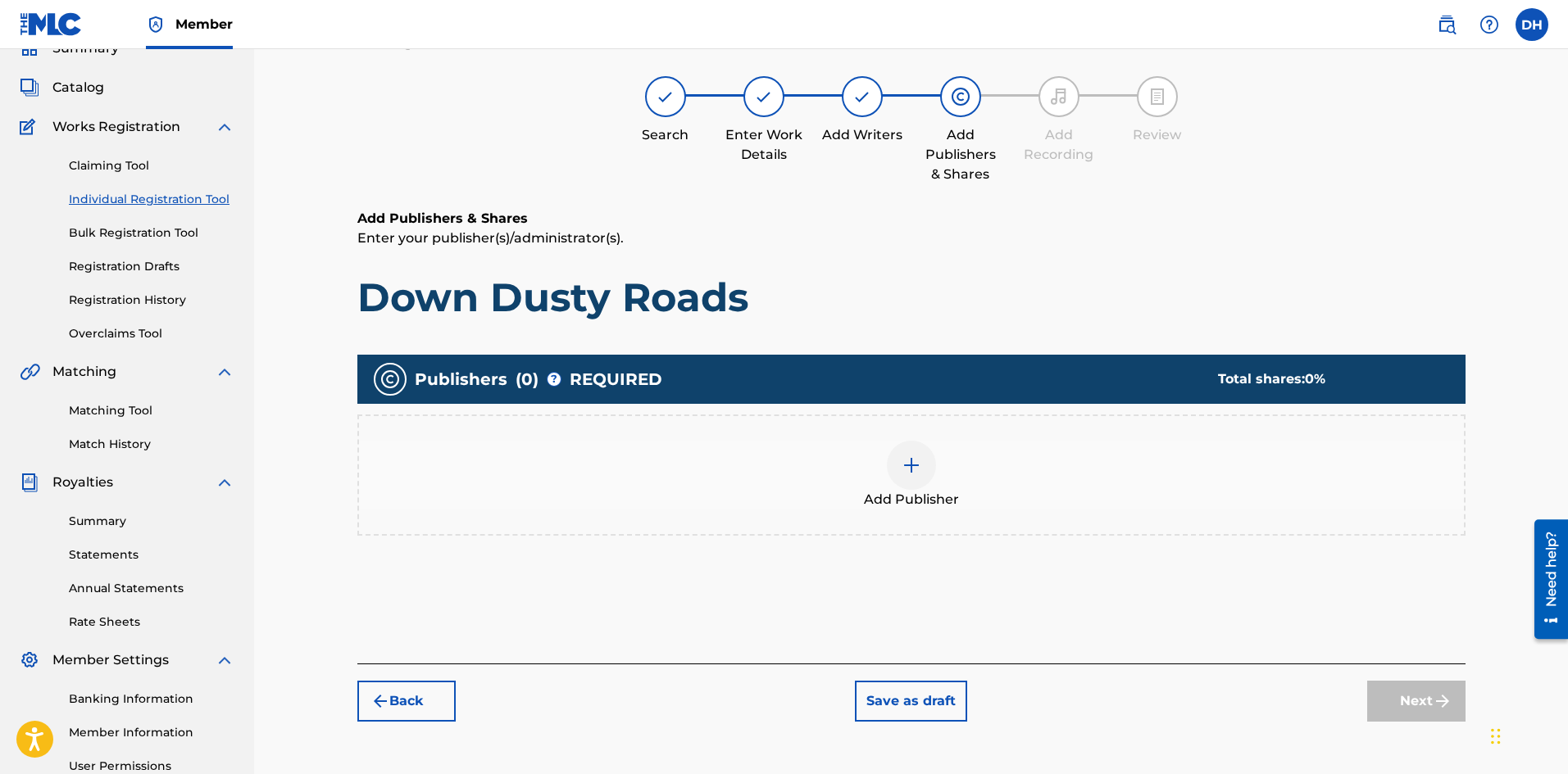
scroll to position [74, 0]
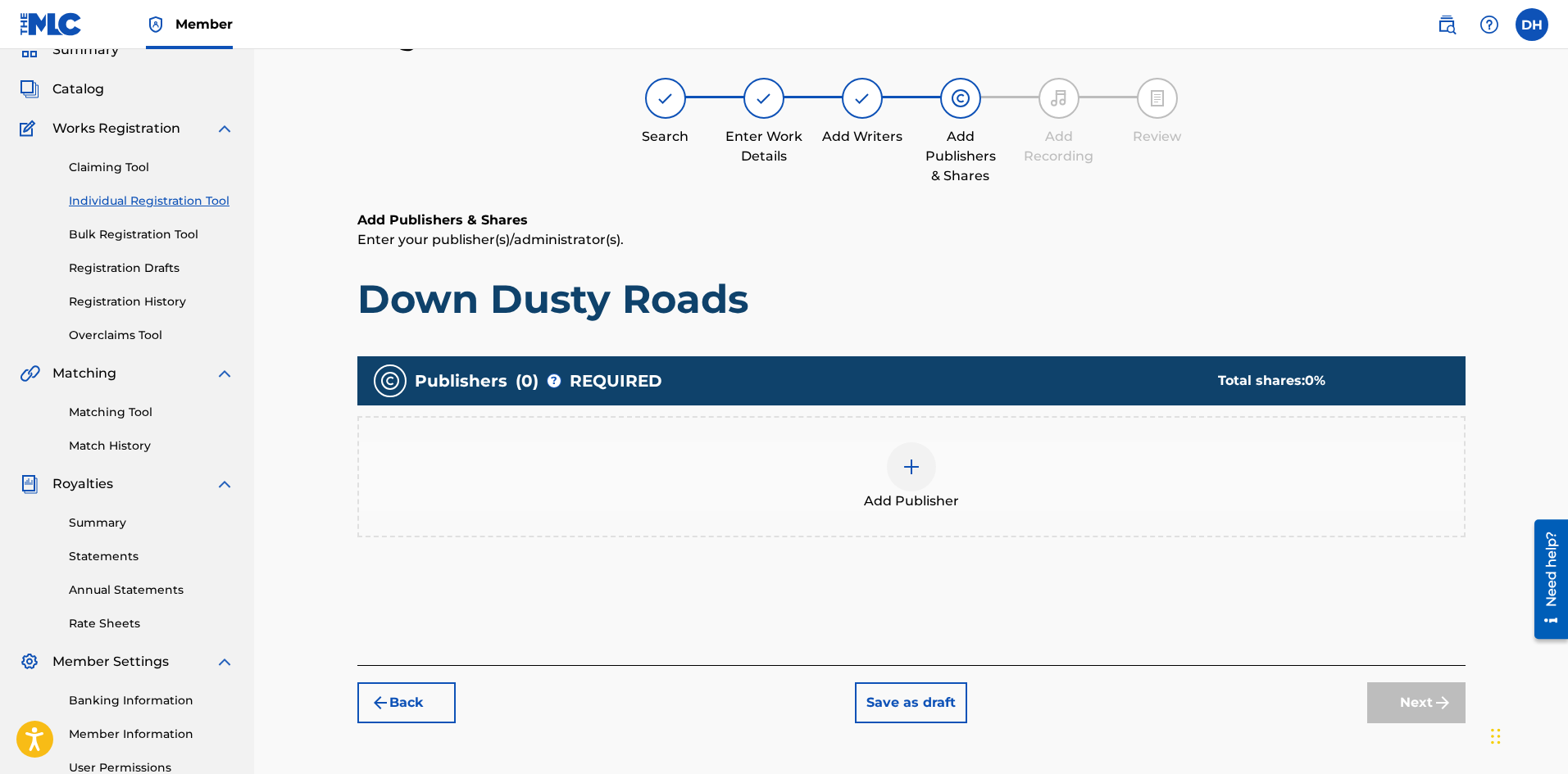
click at [911, 465] on img at bounding box center [912, 467] width 20 height 20
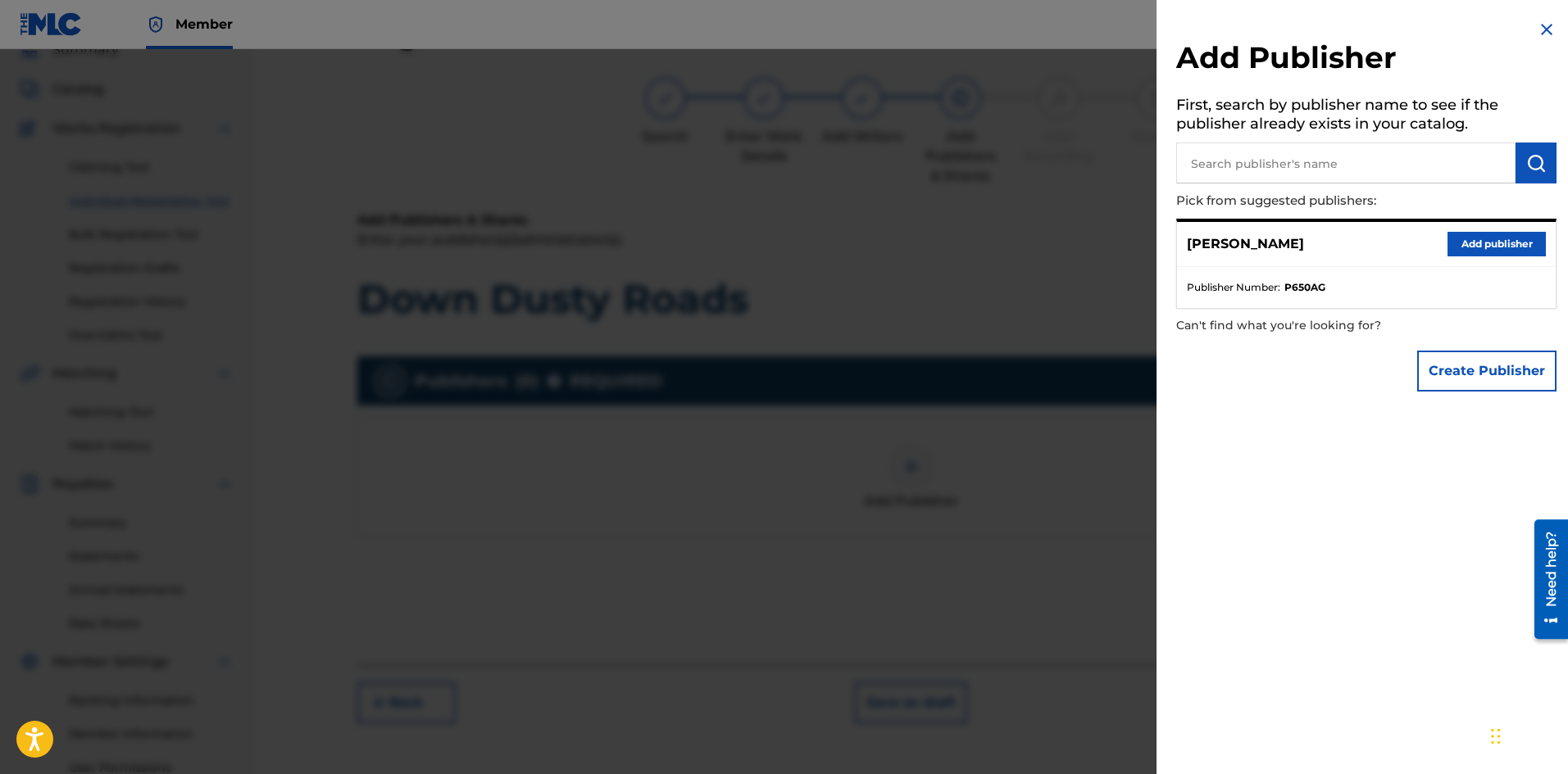
click at [1464, 241] on button "Add publisher" at bounding box center [1497, 244] width 99 height 25
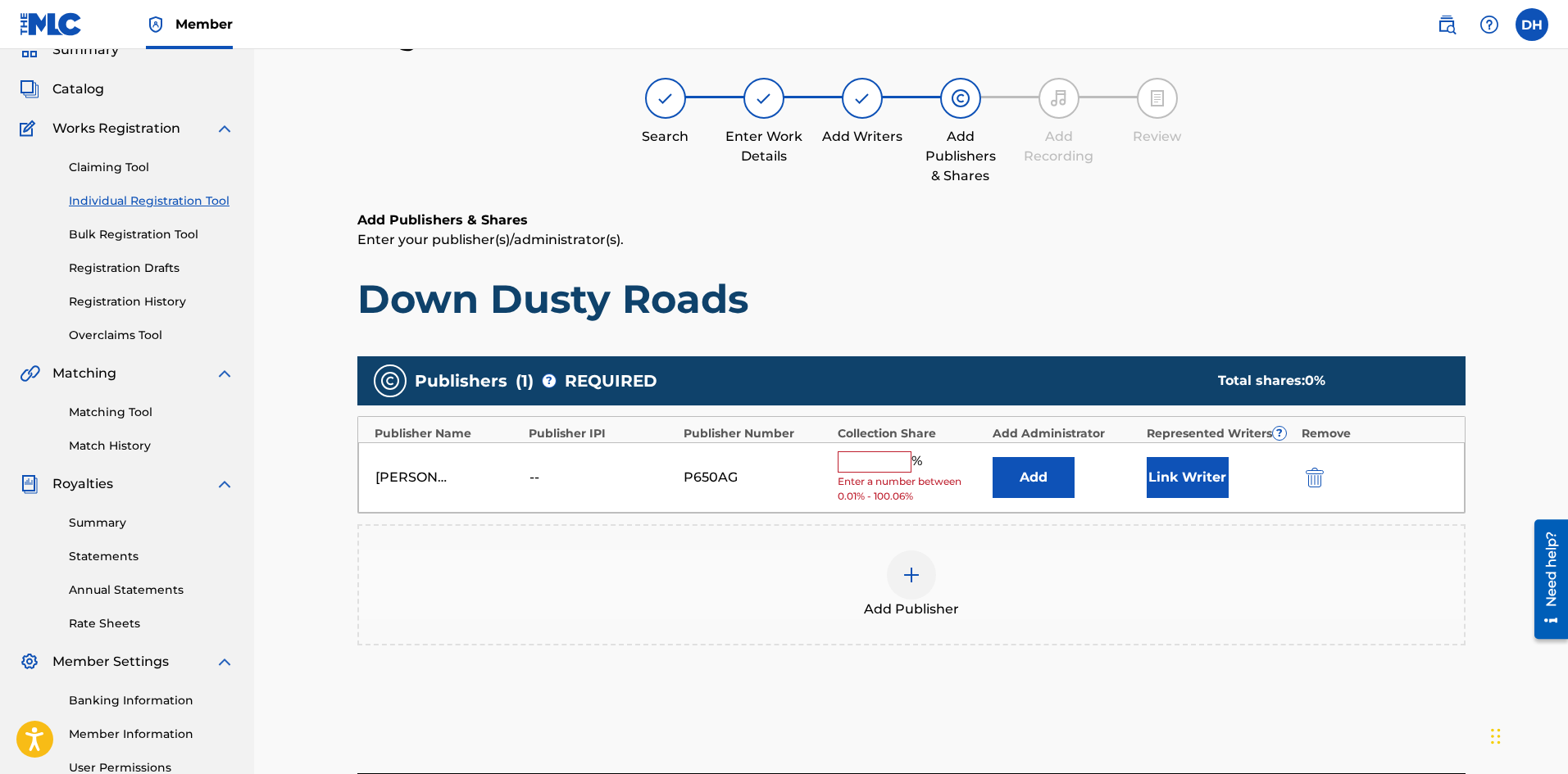
click at [1181, 481] on button "Link Writer" at bounding box center [1187, 477] width 82 height 41
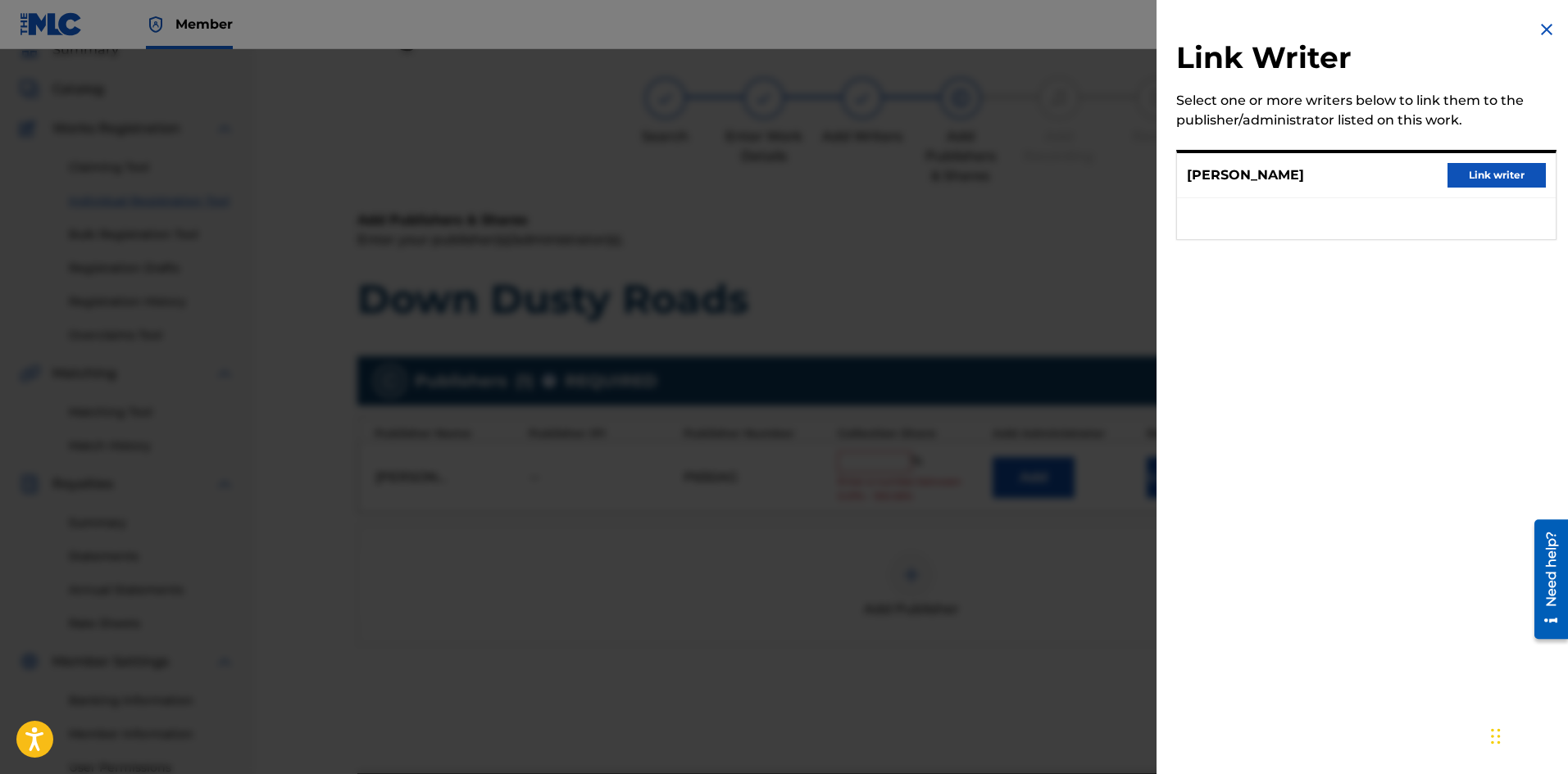
click at [1483, 178] on button "Link writer" at bounding box center [1497, 175] width 99 height 25
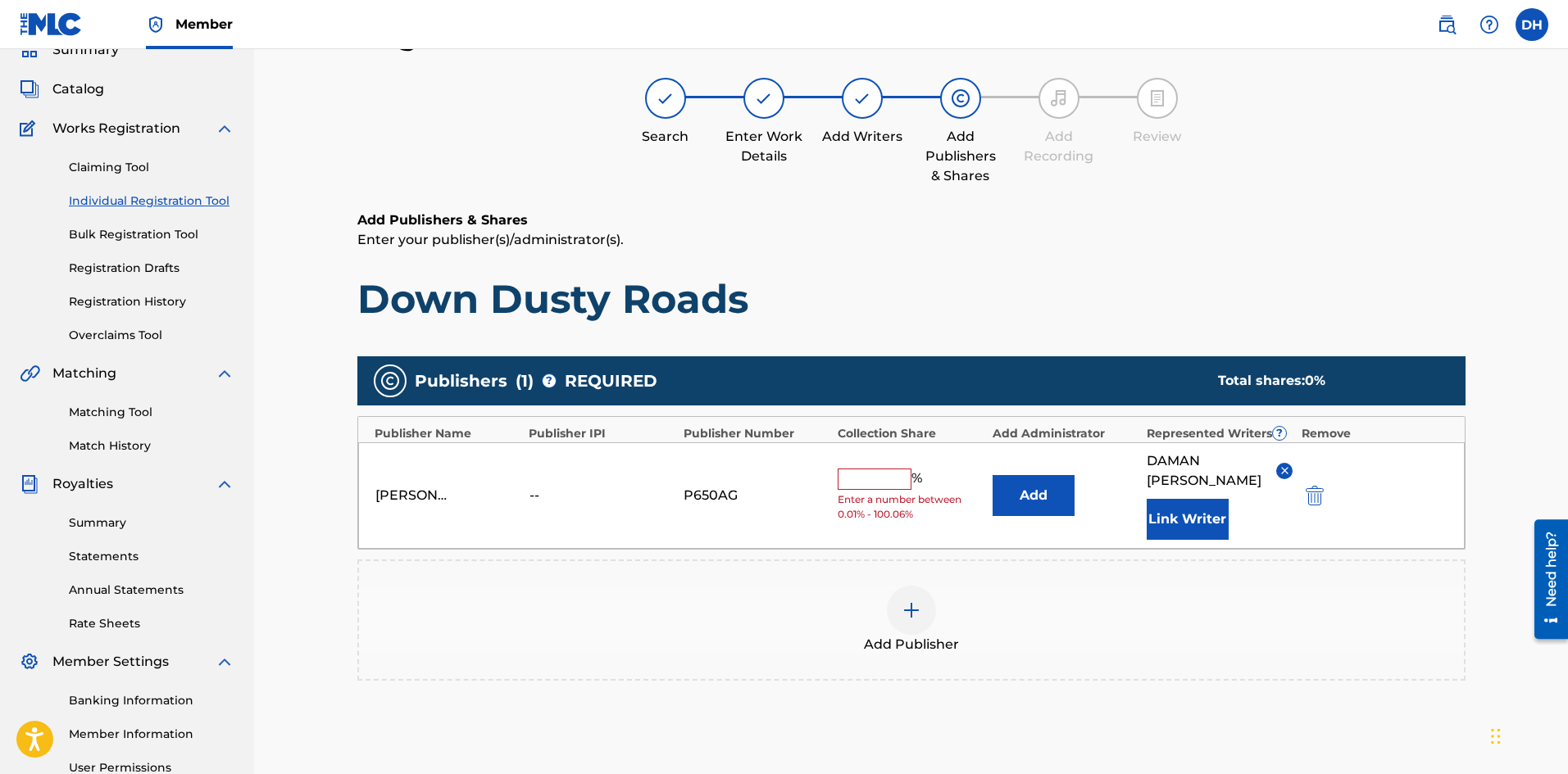
click at [906, 479] on input "text" at bounding box center [874, 479] width 74 height 21
type input "100"
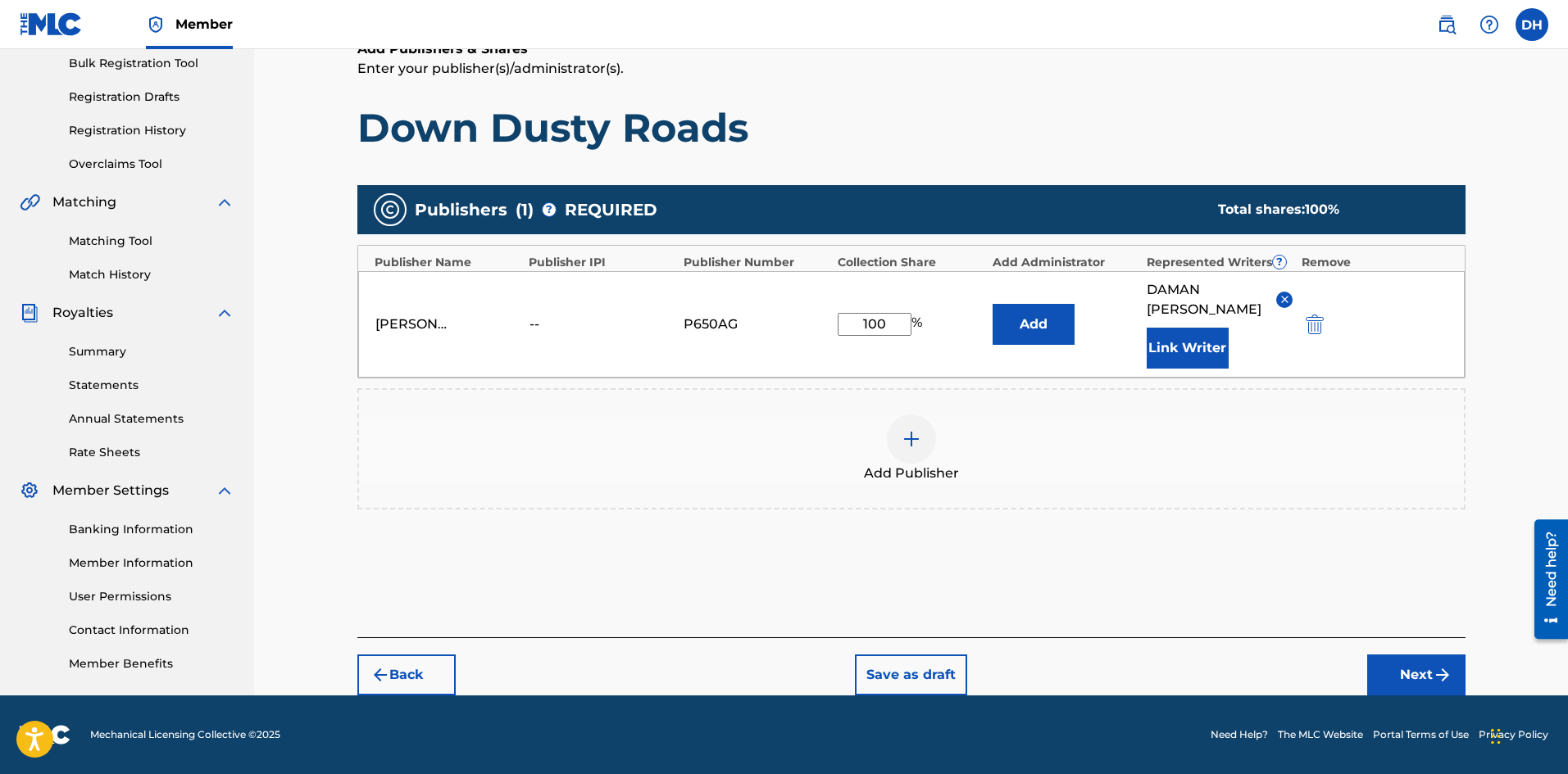
click at [1422, 671] on button "Next" at bounding box center [1416, 675] width 99 height 41
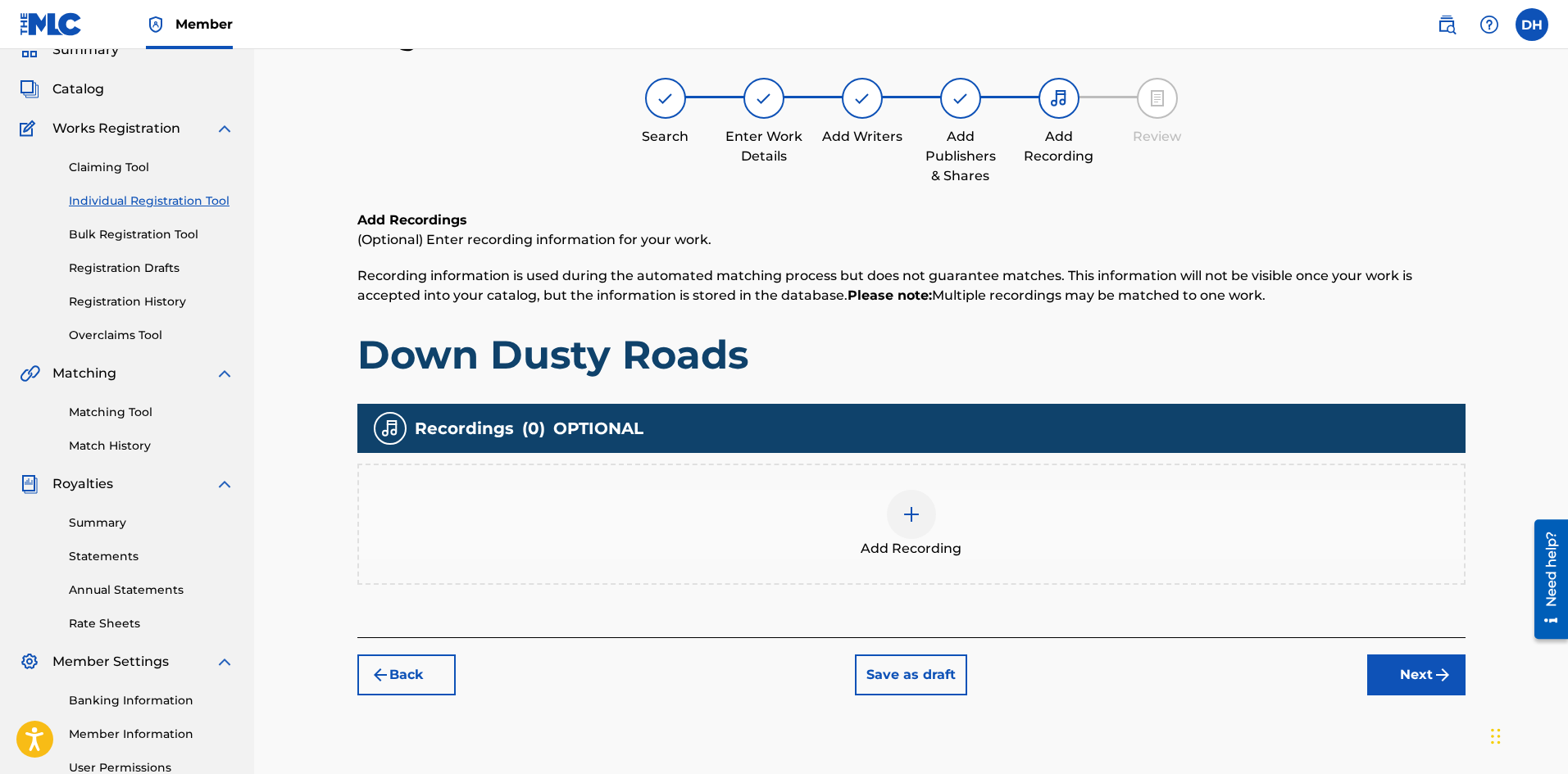
click at [909, 526] on div at bounding box center [911, 515] width 49 height 49
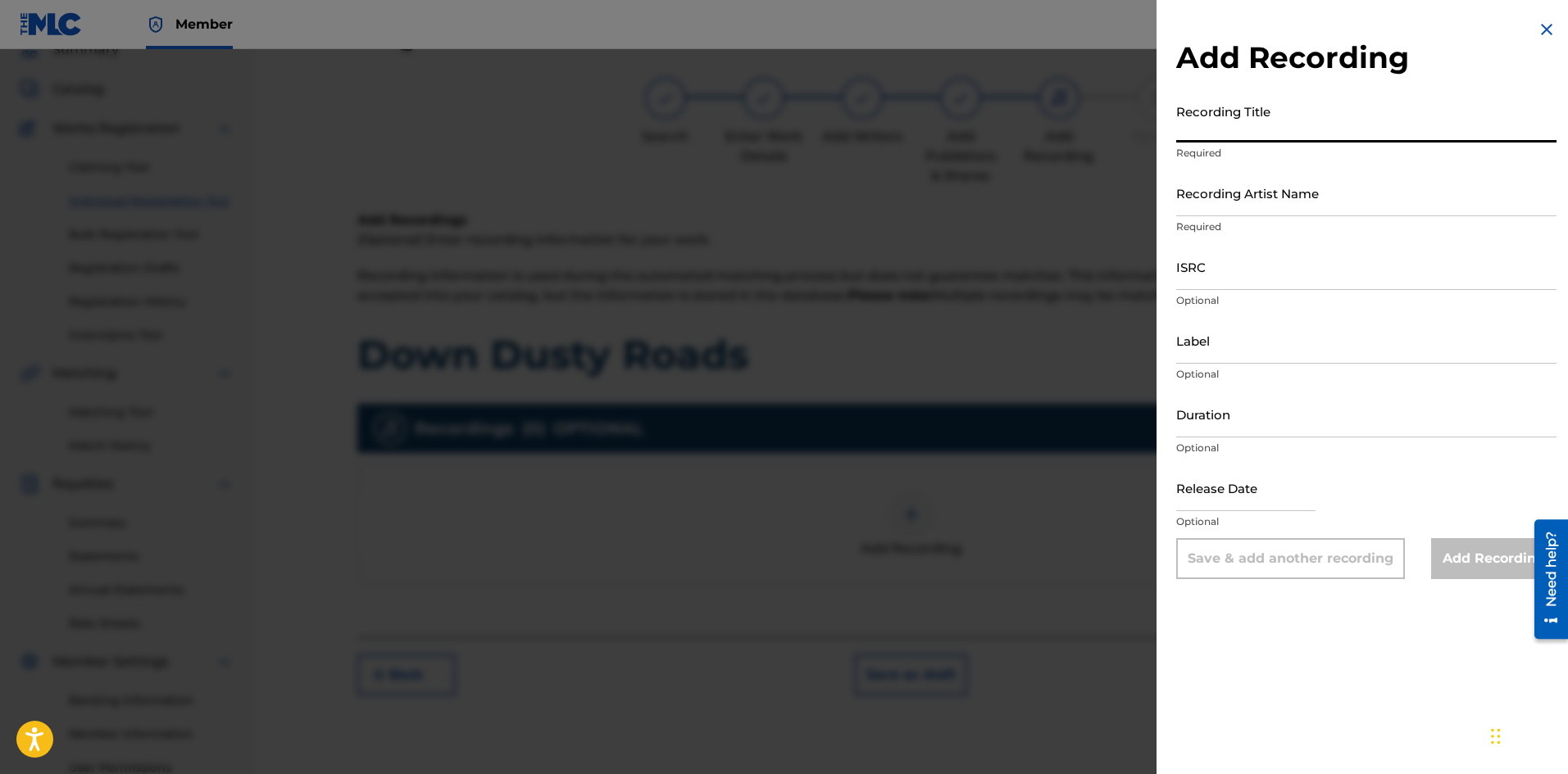
click at [1249, 132] on input "Recording Title" at bounding box center [1365, 119] width 381 height 47
click at [1237, 278] on input "ISRC" at bounding box center [1365, 267] width 381 height 47
paste input "198595466292"
type input "198595466292"
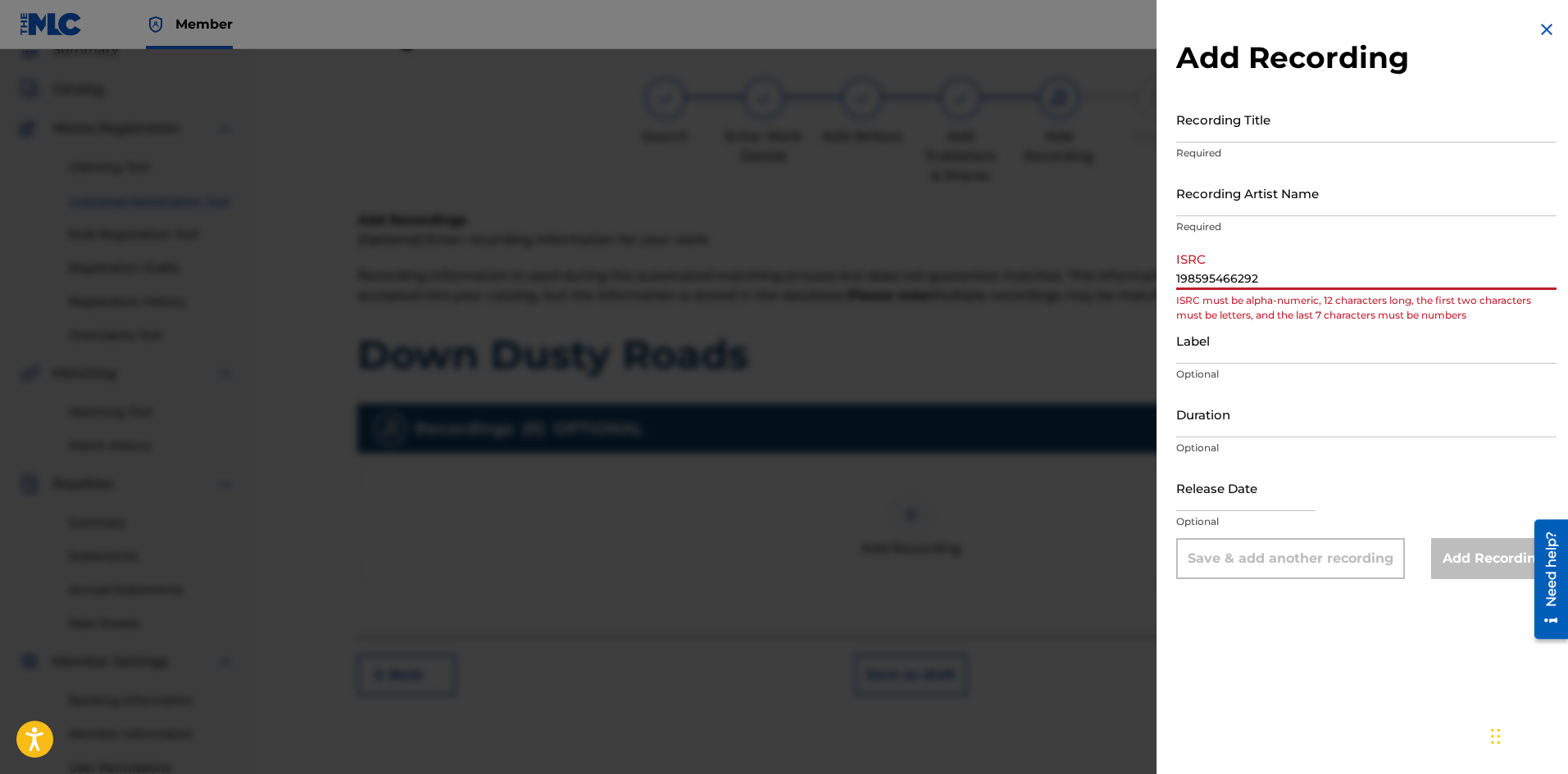
drag, startPoint x: 1287, startPoint y: 277, endPoint x: 1150, endPoint y: 274, distance: 137.0
click at [1150, 274] on div "Add Recording Recording Title Required Recording Artist Name Required ISRC 1985…" at bounding box center [784, 412] width 1568 height 726
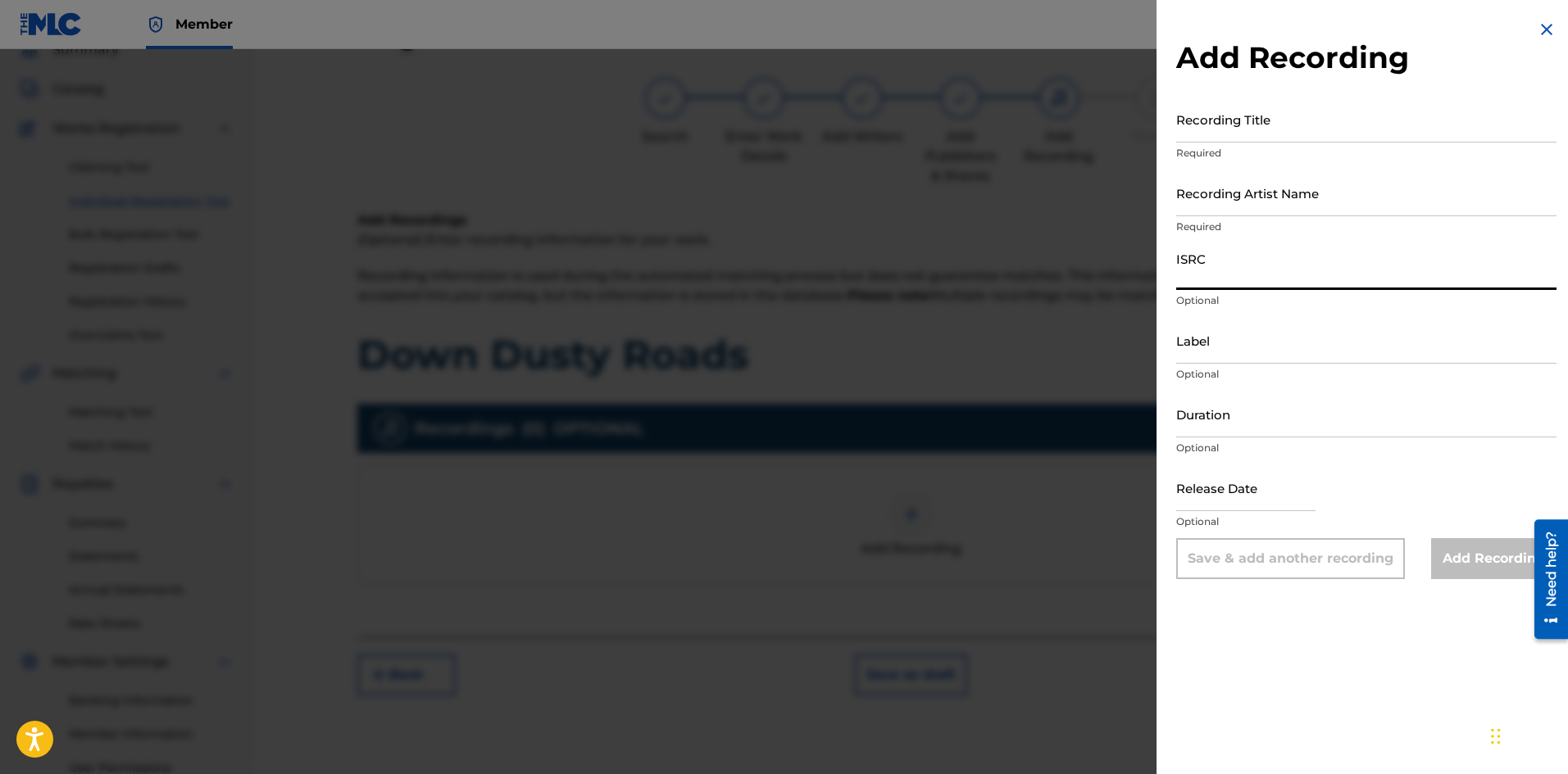
paste input "usl4q2556046"
type input "usl4q2556046"
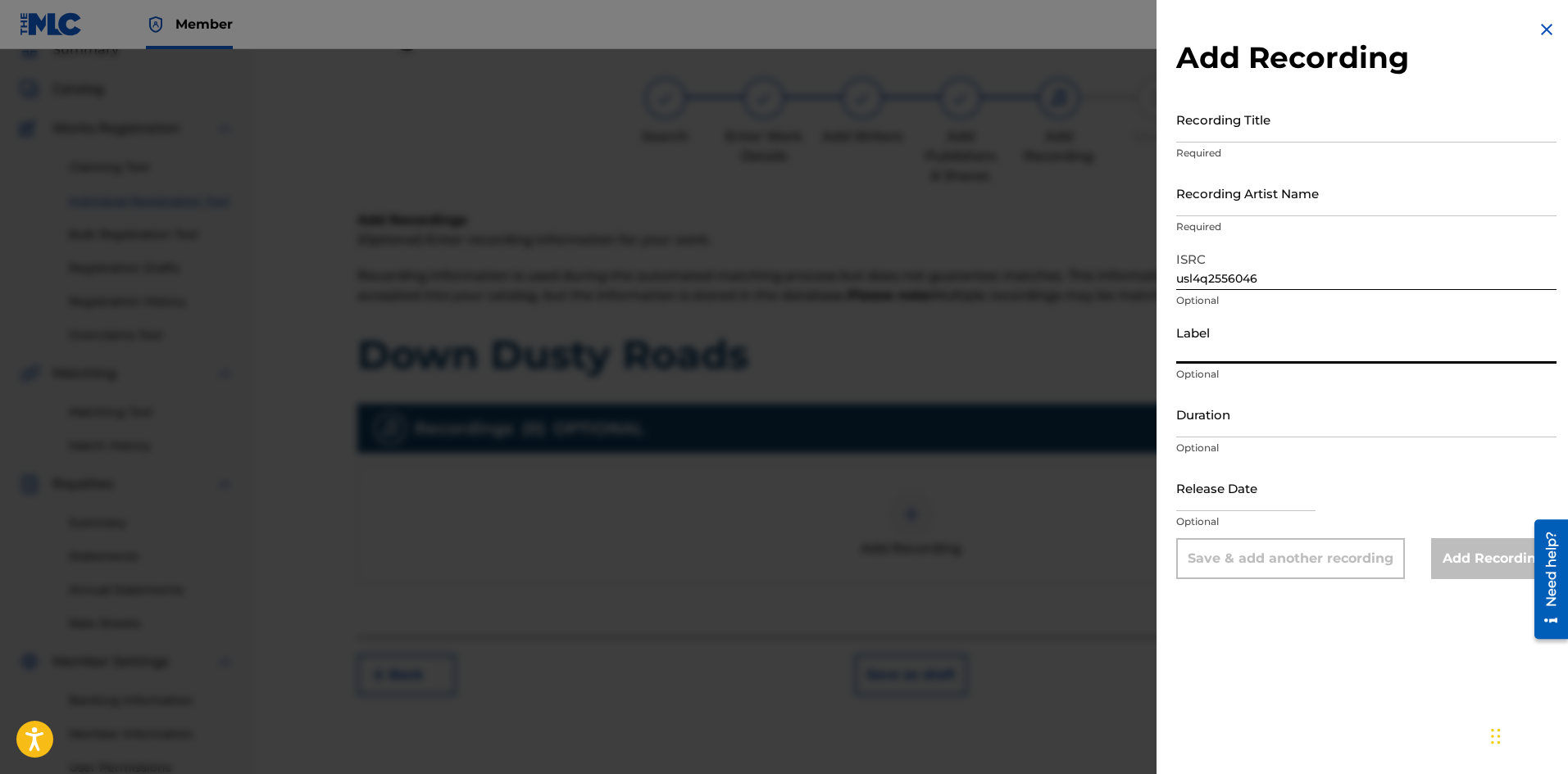
click at [1222, 350] on input "Label" at bounding box center [1365, 340] width 381 height 47
type input "Embassy of Sound"
click at [1257, 424] on input "Duration" at bounding box center [1365, 413] width 381 height 47
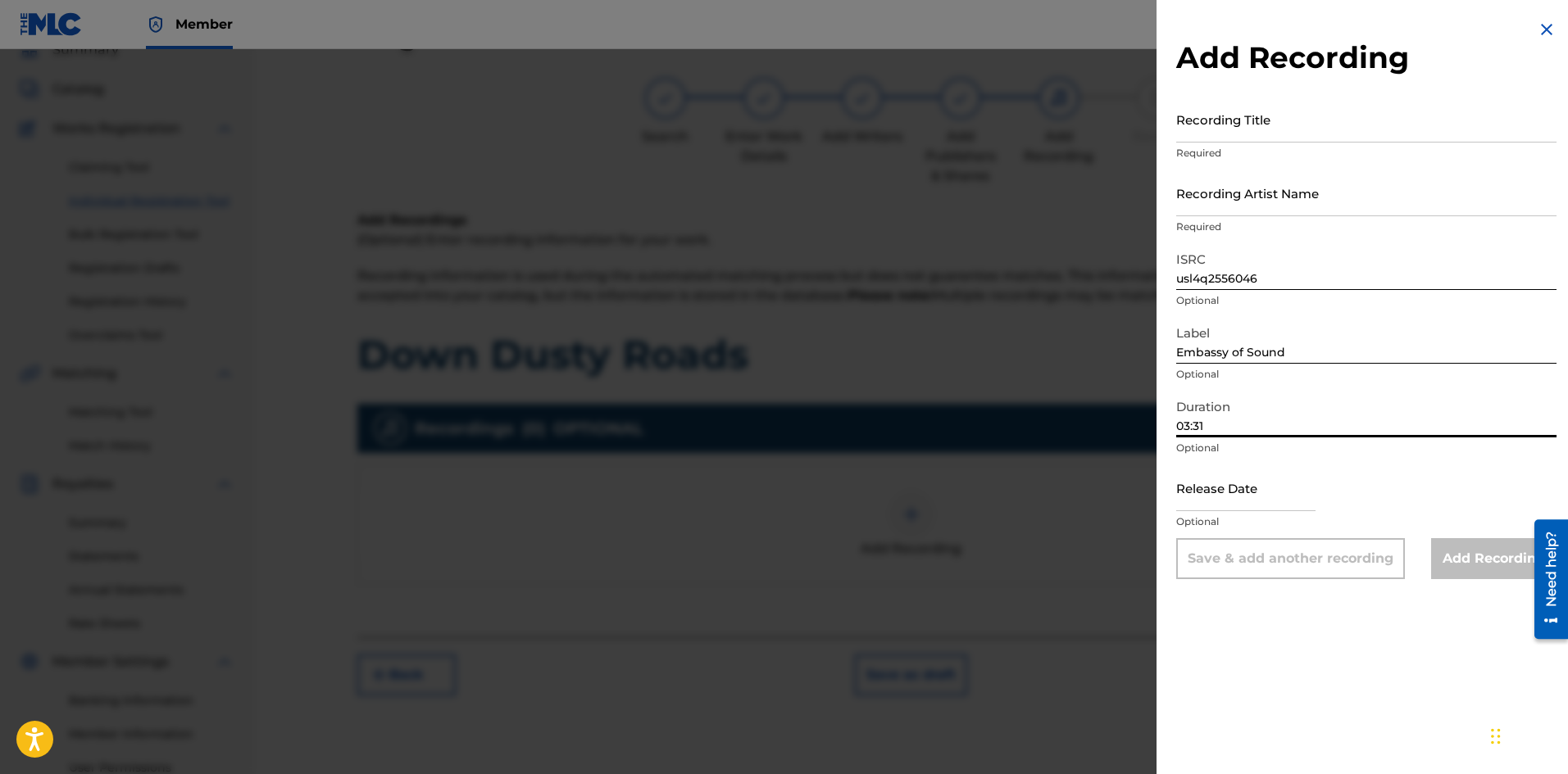
type input "03:31"
click at [1238, 482] on input "text" at bounding box center [1245, 487] width 140 height 47
select select "7"
select select "2025"
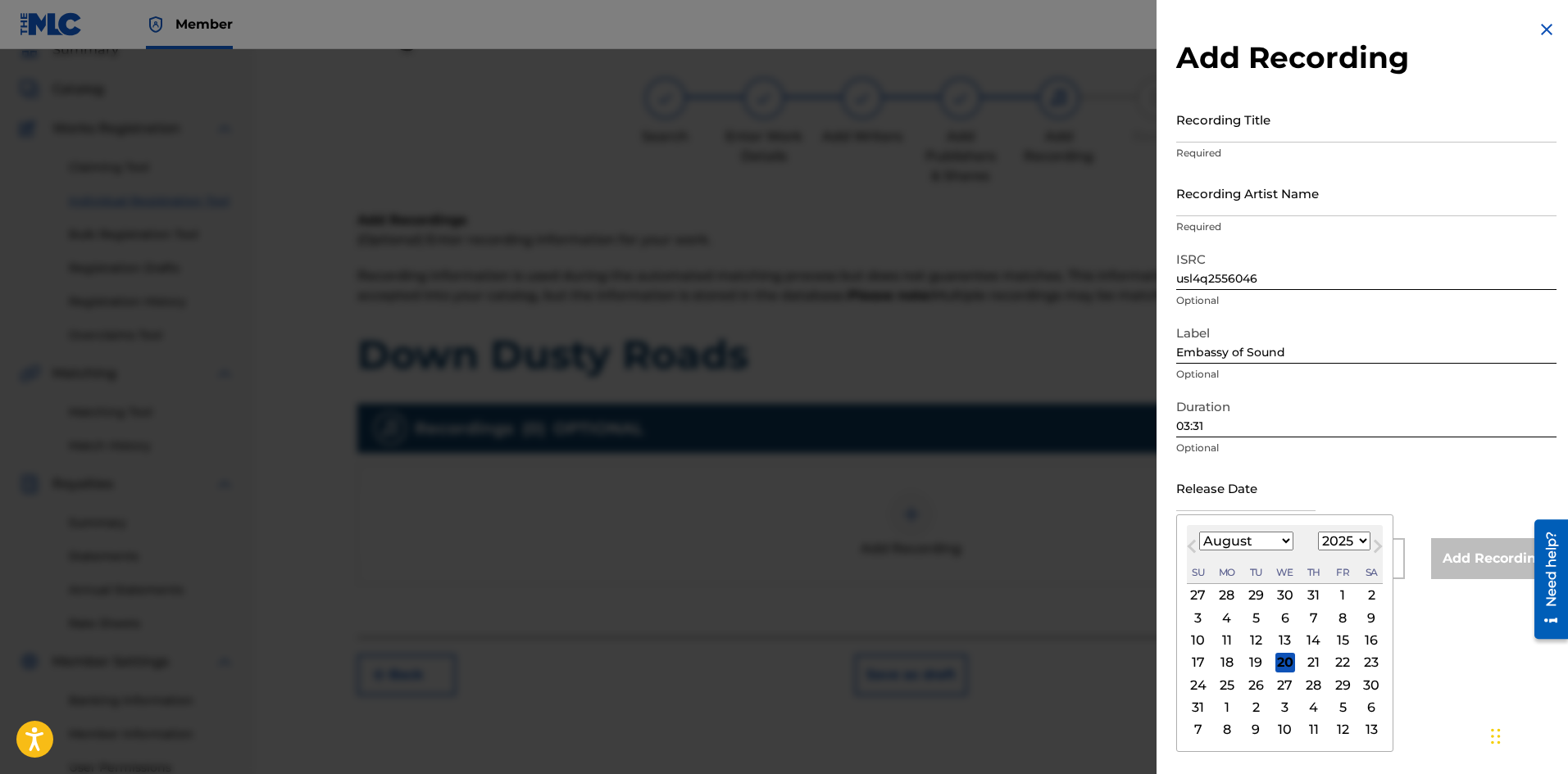
click at [1216, 480] on input "text" at bounding box center [1245, 487] width 140 height 47
click at [1345, 707] on div "5" at bounding box center [1343, 708] width 20 height 20
type input "[DATE]"
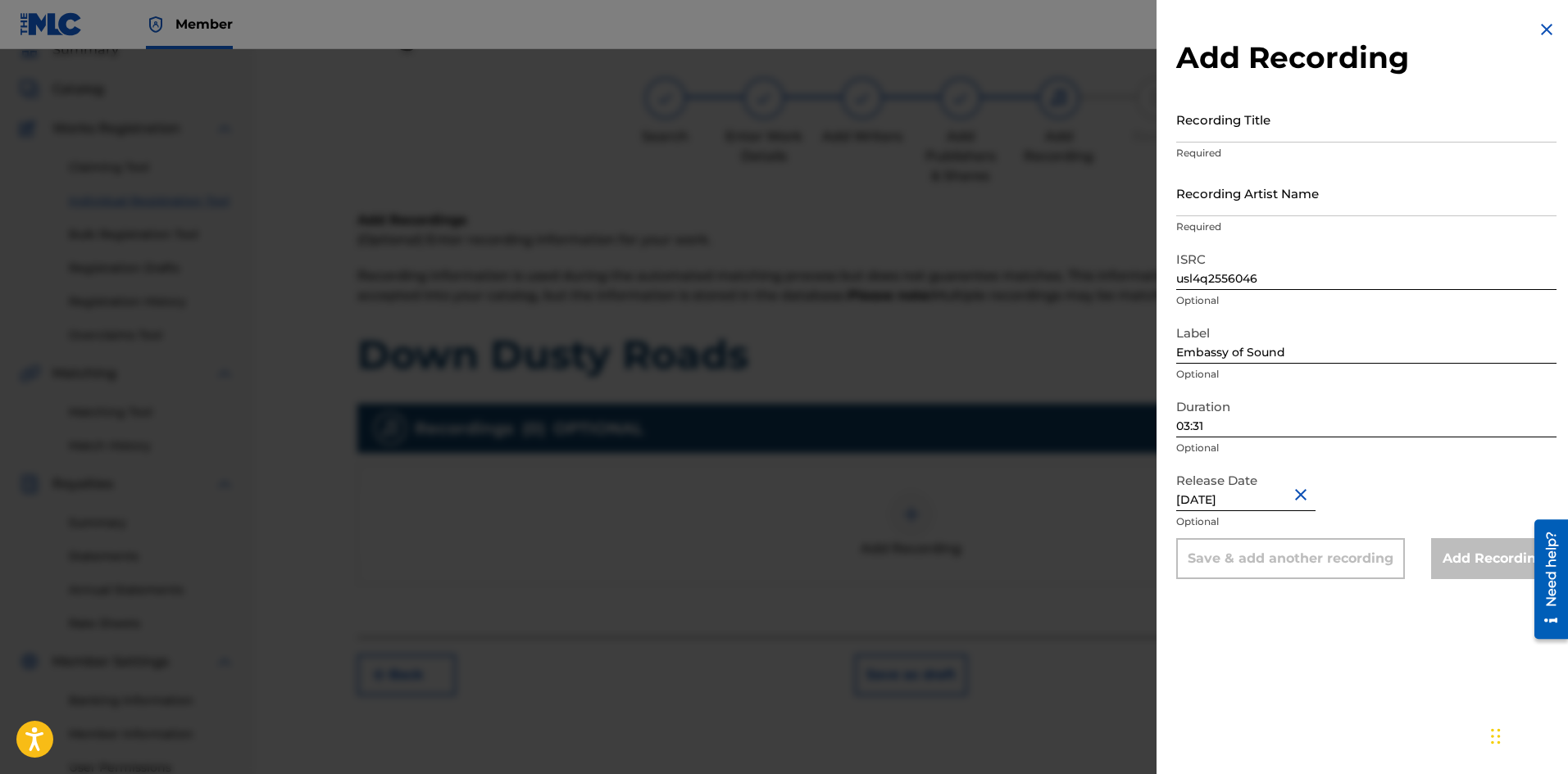
click at [1262, 130] on input "Recording Title" at bounding box center [1365, 119] width 381 height 47
type input "C"
type input "Down Dusty Roads"
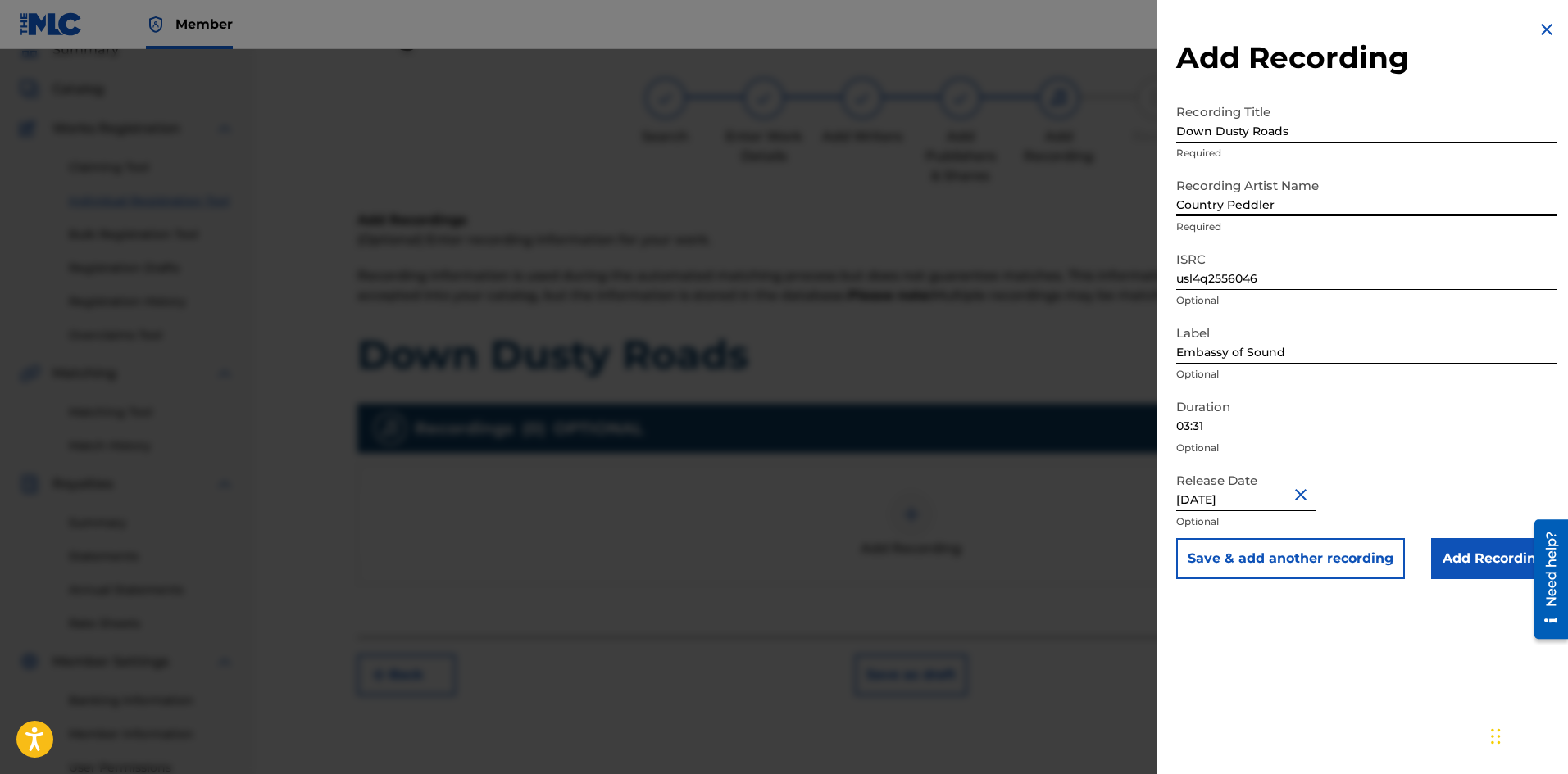
type input "Country Peddler"
click at [1468, 558] on input "Add Recording" at bounding box center [1493, 559] width 125 height 41
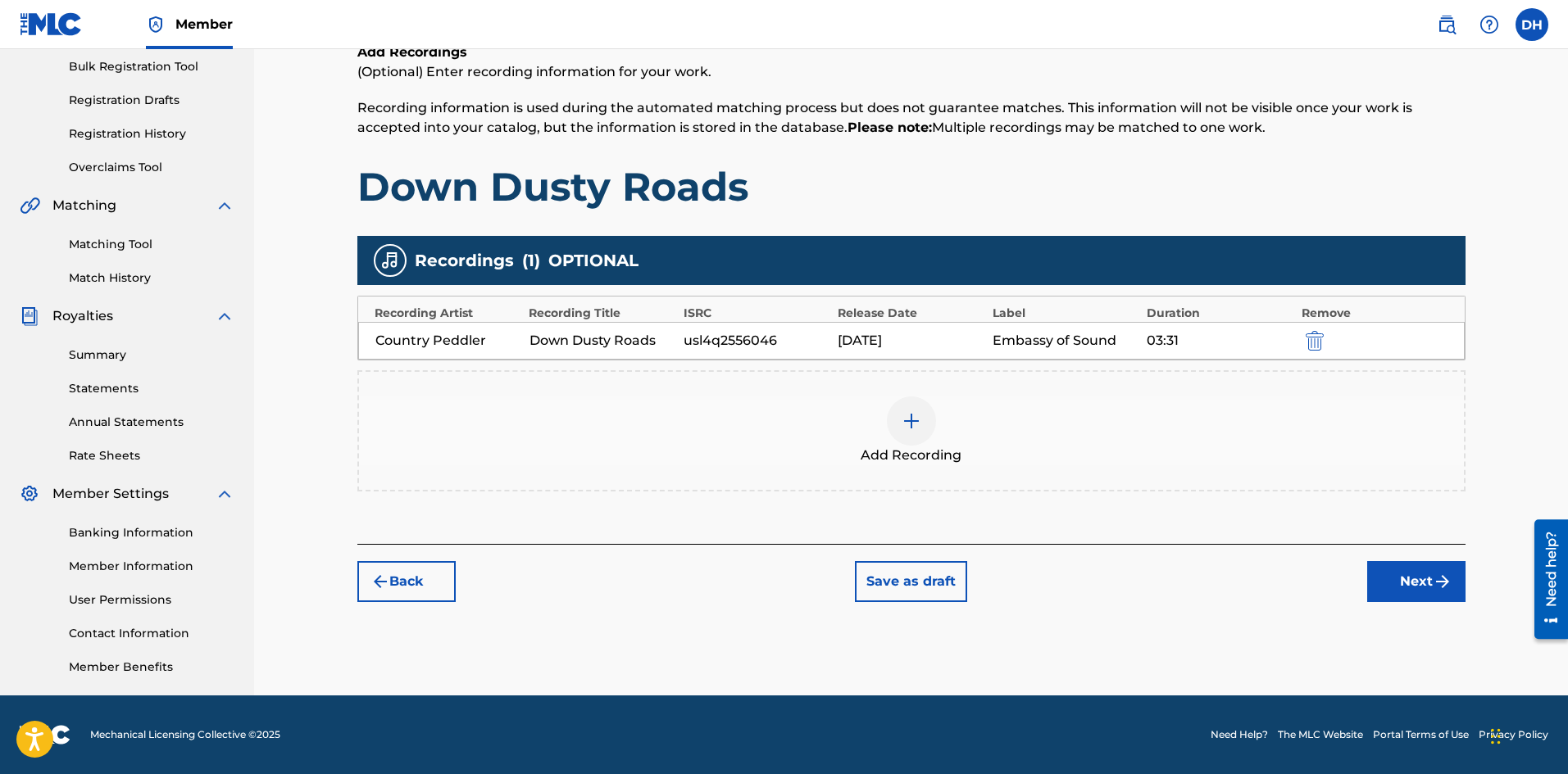
click at [1403, 577] on button "Next" at bounding box center [1416, 581] width 99 height 41
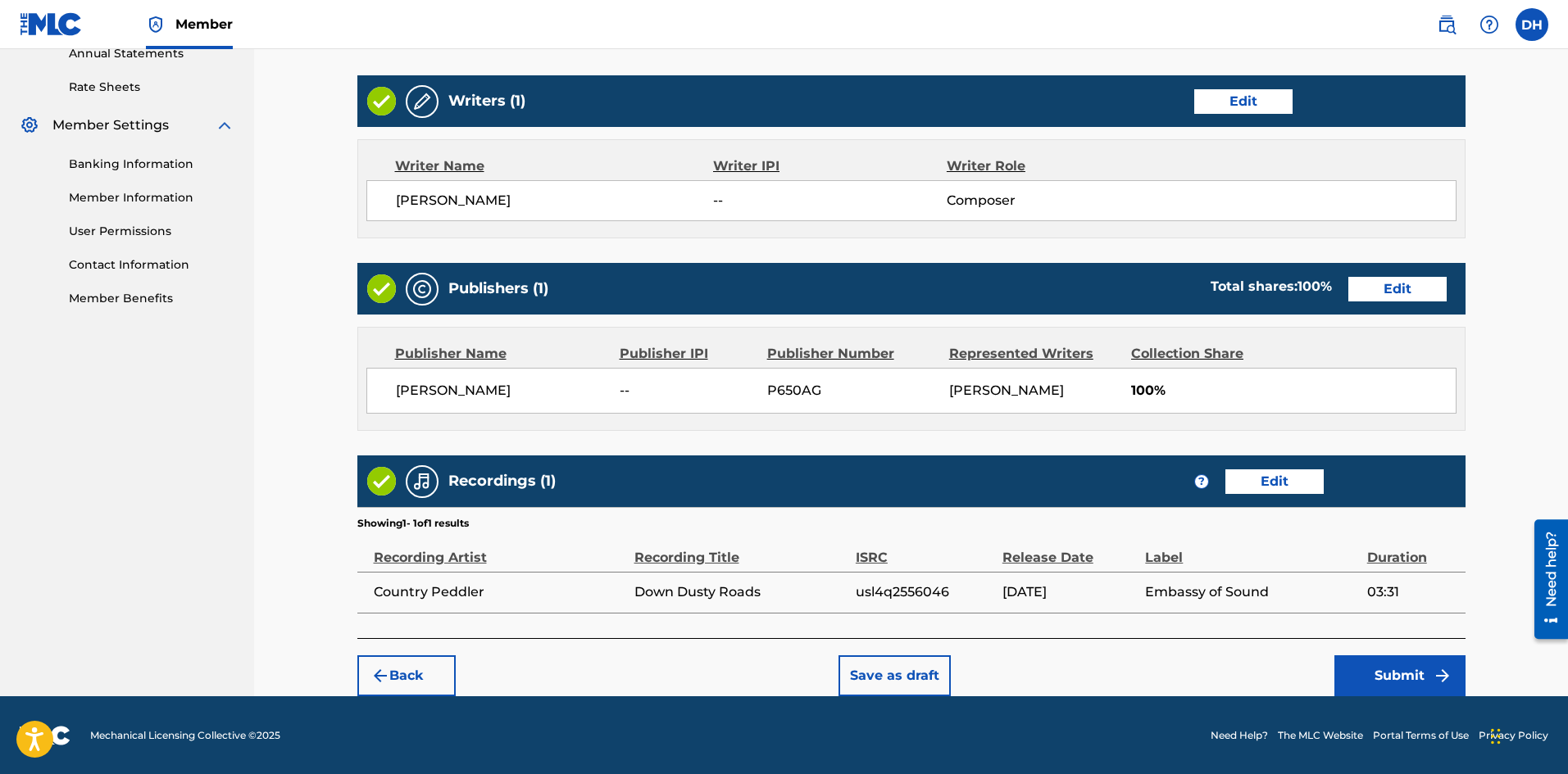
scroll to position [612, 0]
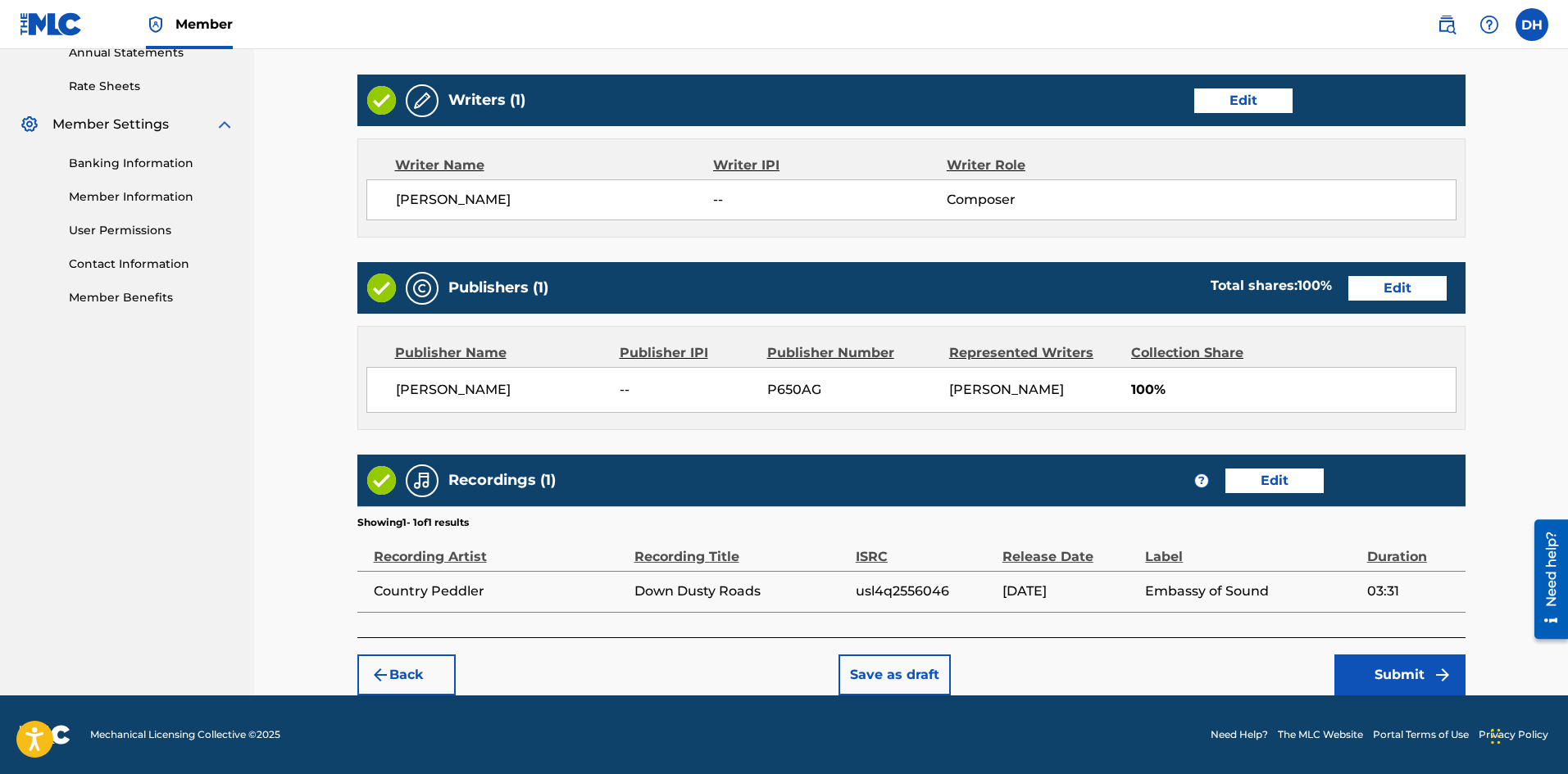
click at [1382, 667] on button "Submit" at bounding box center [1400, 675] width 131 height 41
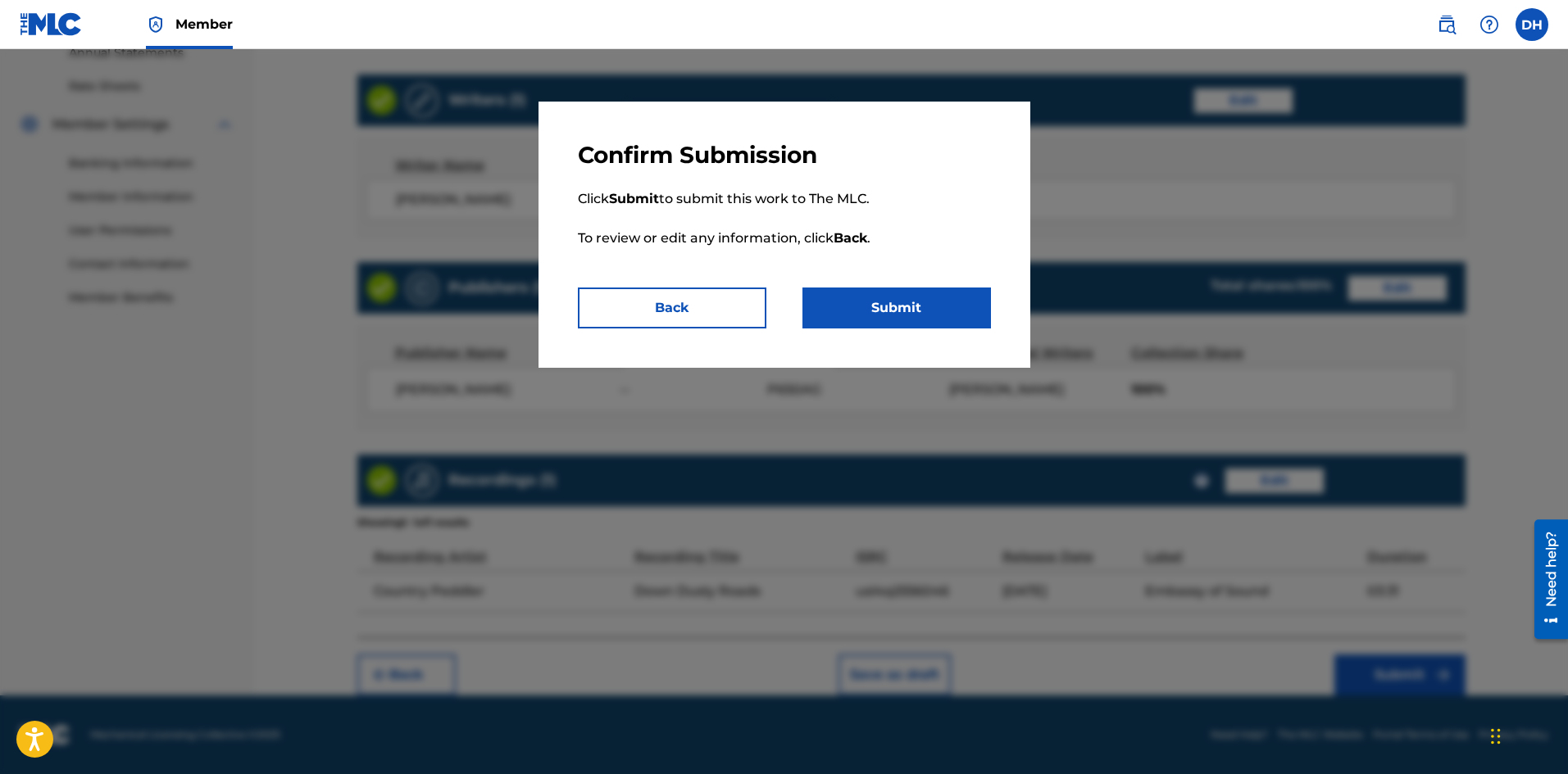
click at [917, 308] on button "Submit" at bounding box center [896, 308] width 189 height 41
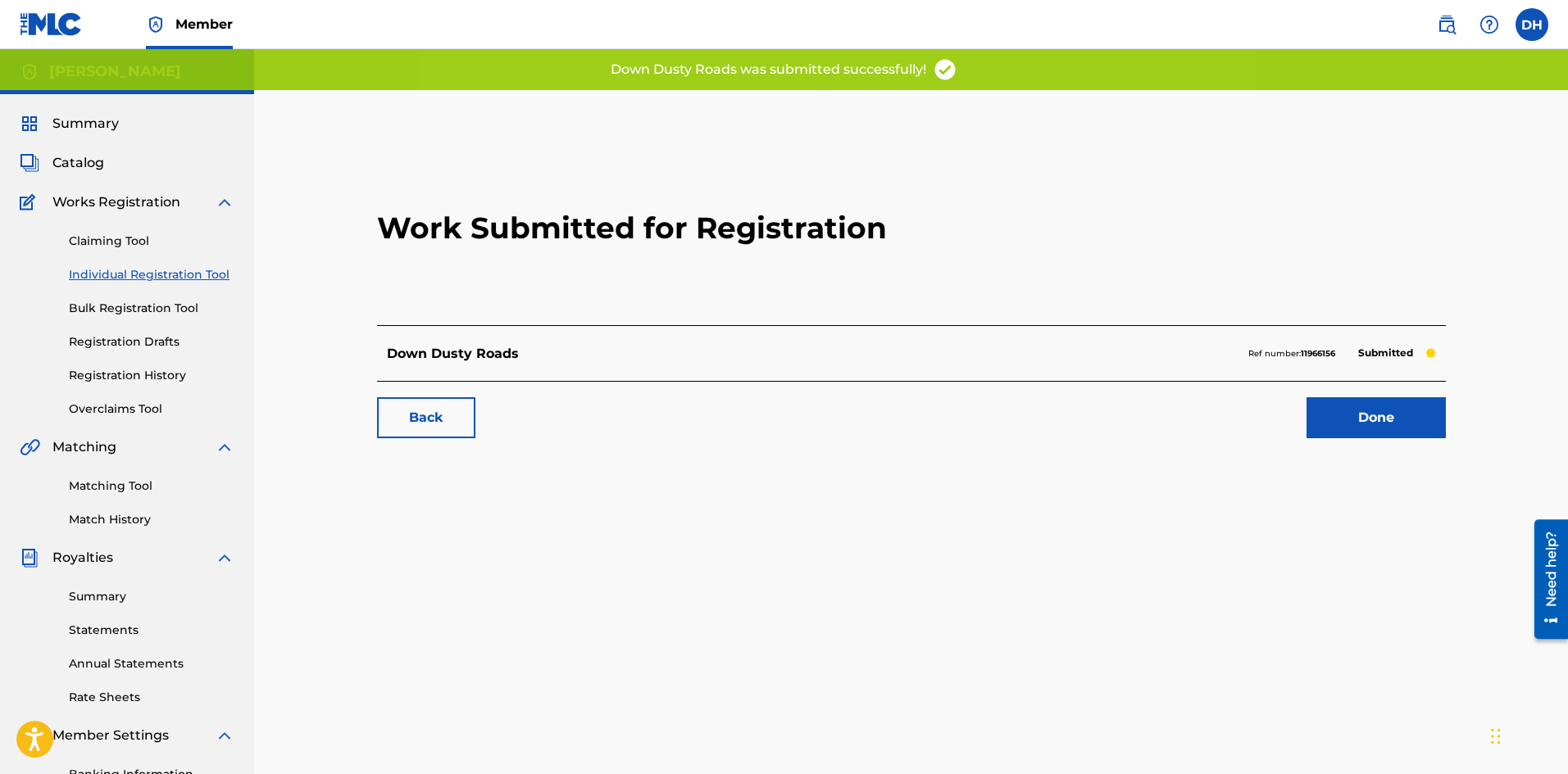
click at [126, 519] on link "Match History" at bounding box center [151, 519] width 165 height 17
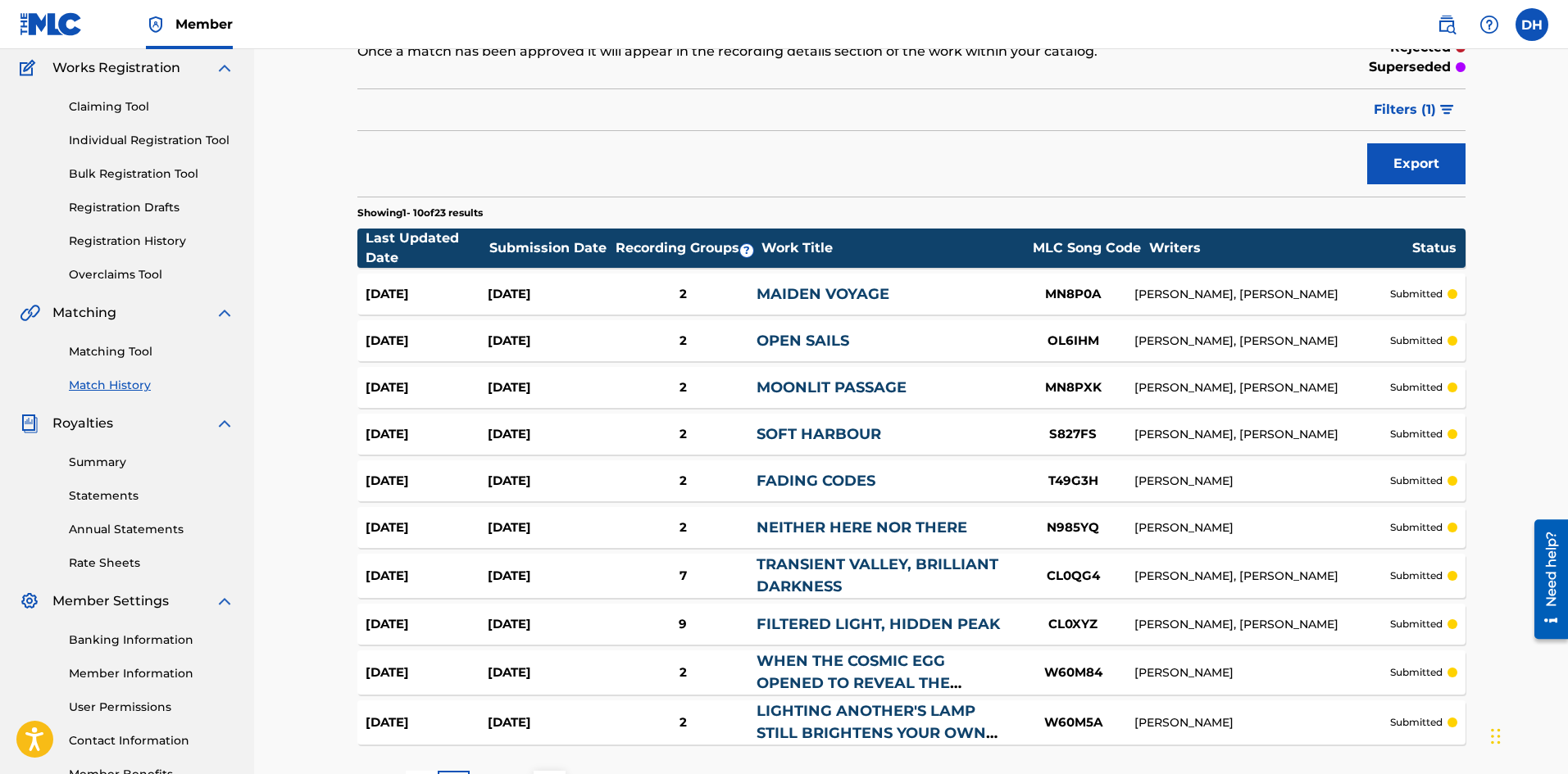
scroll to position [268, 0]
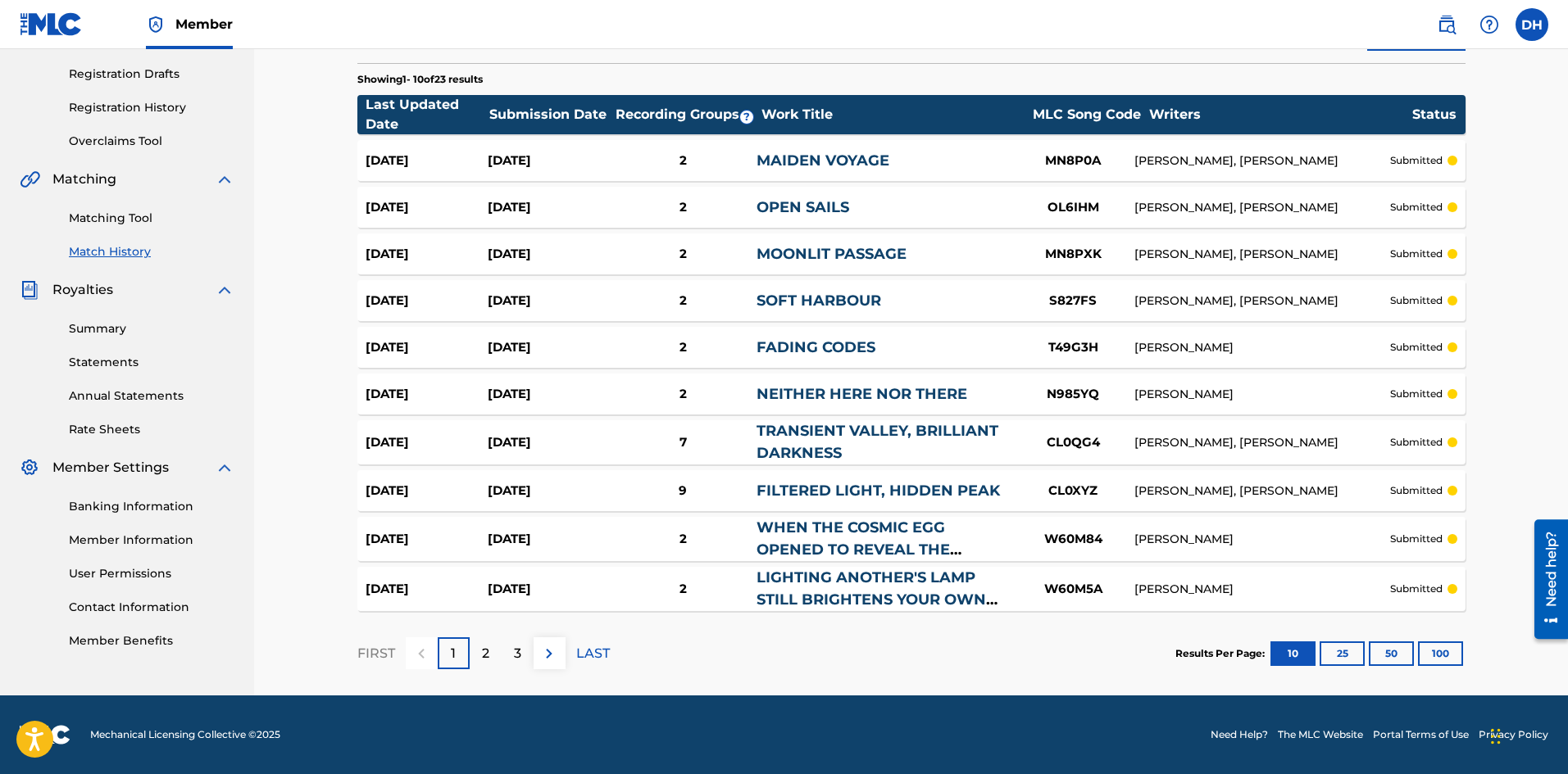
click at [527, 648] on div "3" at bounding box center [517, 654] width 32 height 32
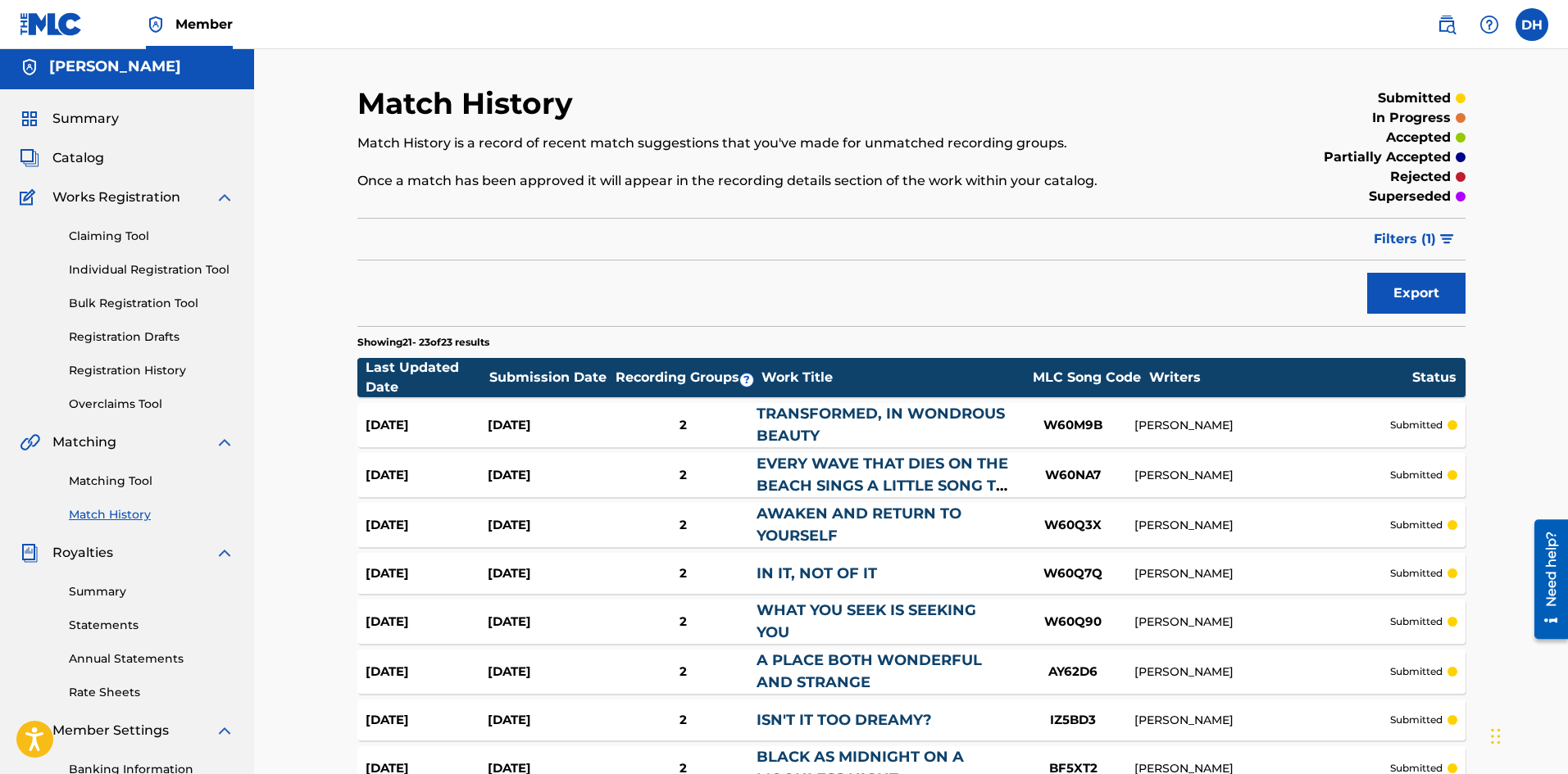
scroll to position [0, 0]
